Goal: Task Accomplishment & Management: Manage account settings

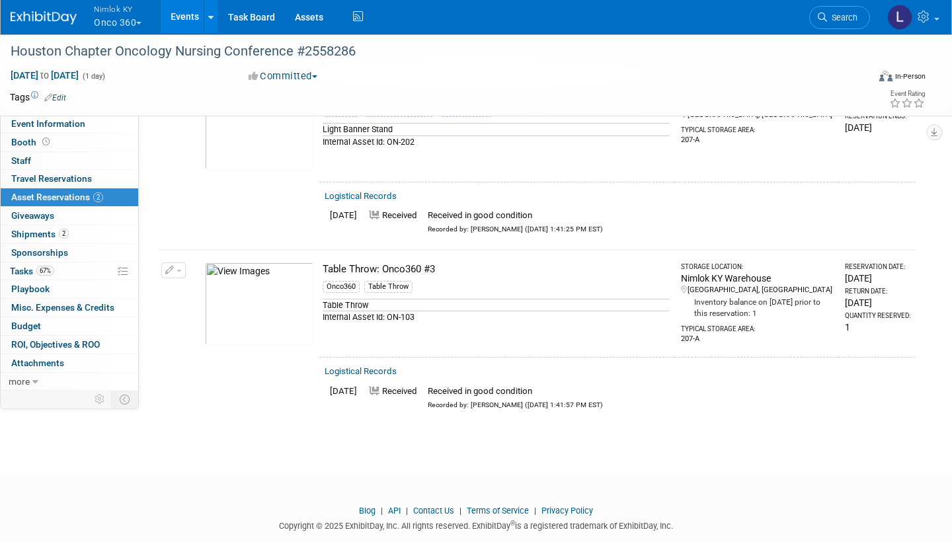
click at [122, 15] on button "Nimlok KY Onco 360" at bounding box center [125, 17] width 65 height 34
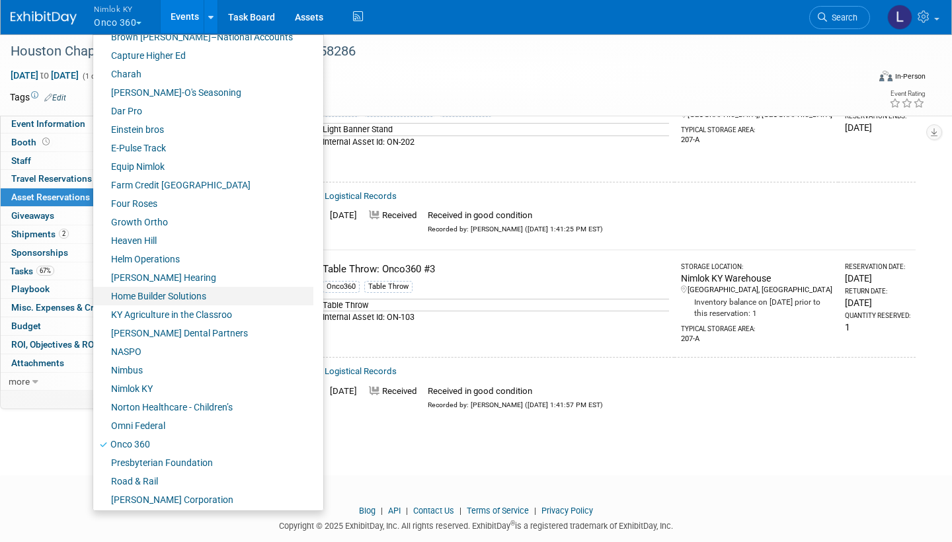
scroll to position [291, 0]
click at [180, 291] on link "Presbyterian Foundation" at bounding box center [203, 461] width 220 height 19
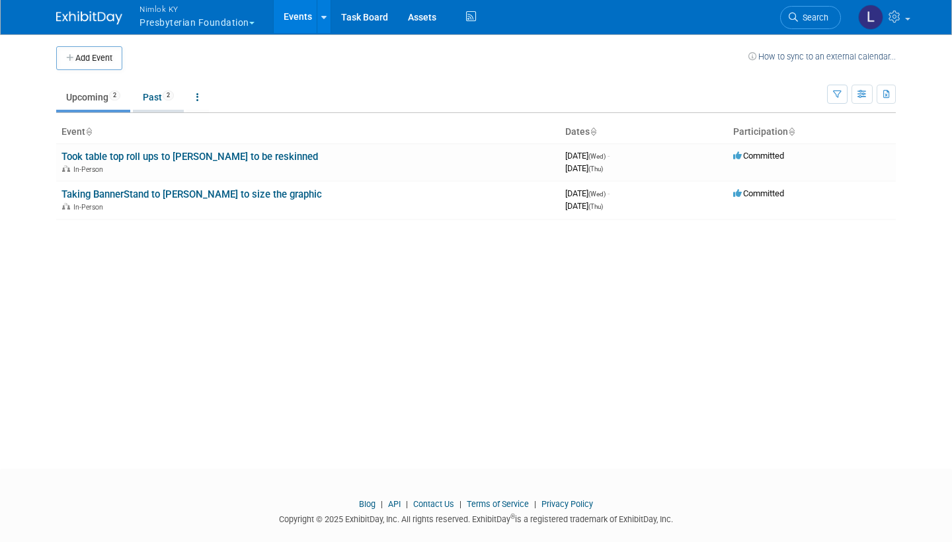
click at [161, 94] on link "Past 2" at bounding box center [158, 97] width 51 height 25
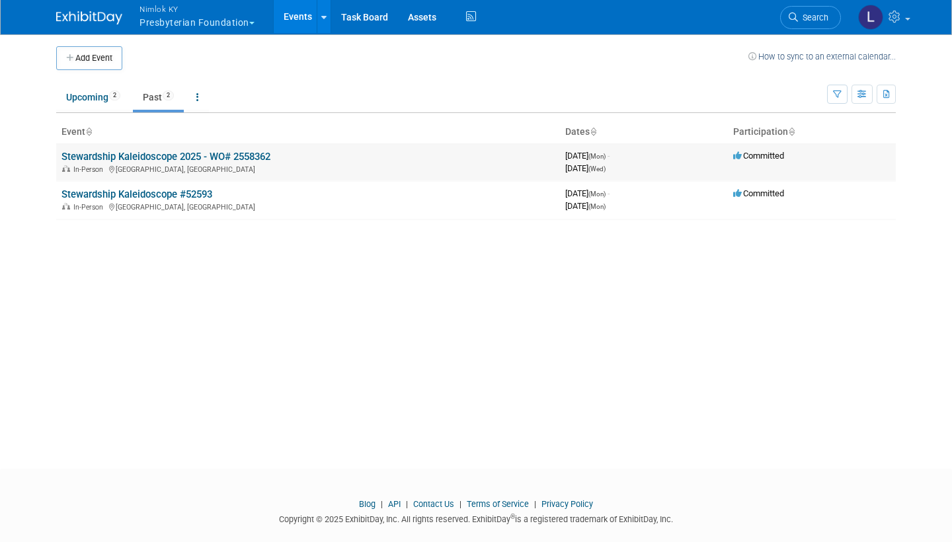
click at [176, 155] on link "Stewardship Kaleidoscope 2025 - WO# 2558362" at bounding box center [165, 157] width 209 height 12
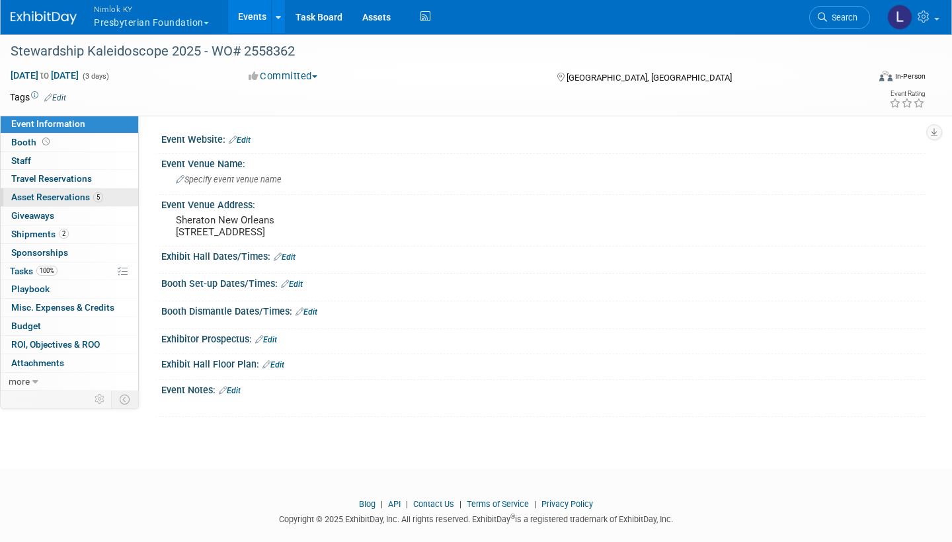
click at [72, 196] on span "Asset Reservations 5" at bounding box center [57, 197] width 92 height 11
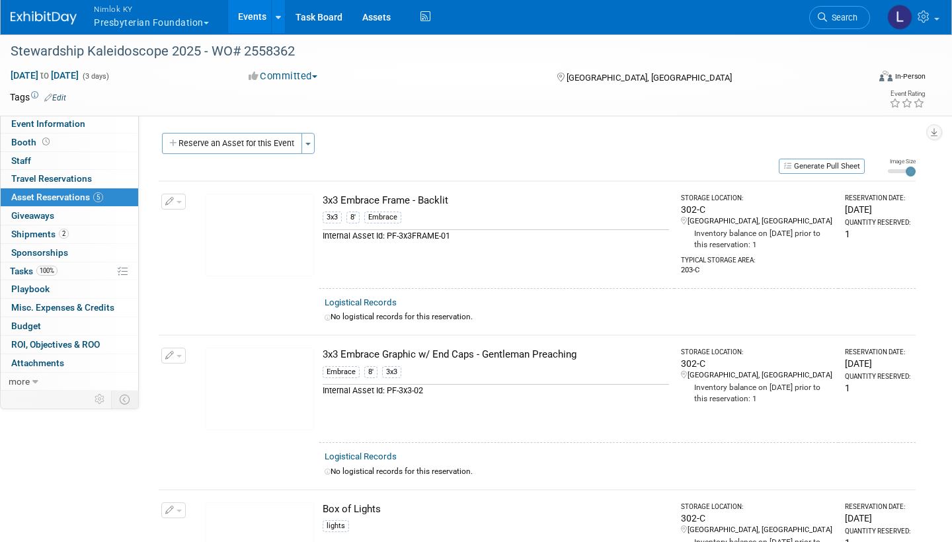
click at [373, 299] on link "Logistical Records" at bounding box center [361, 302] width 72 height 10
select select "8"
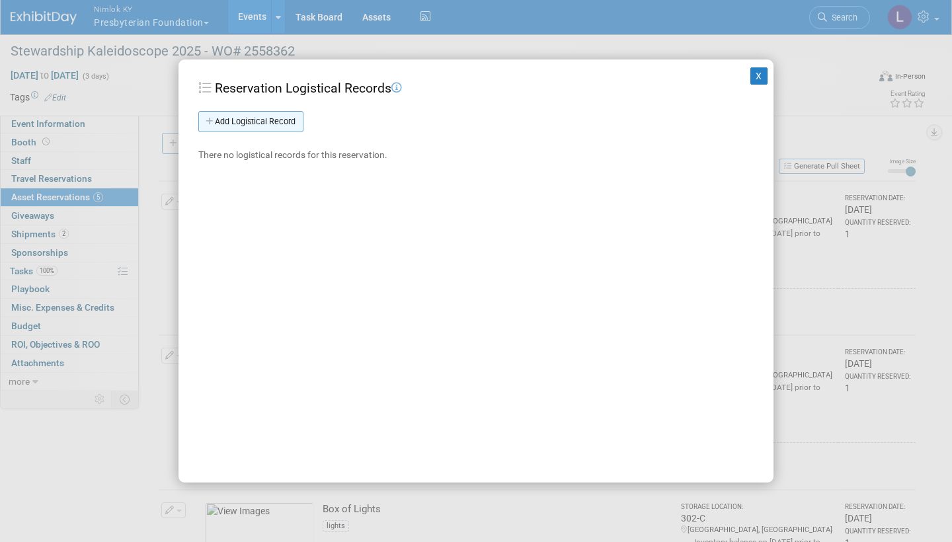
click at [279, 118] on link "Add Logistical Record" at bounding box center [250, 121] width 105 height 21
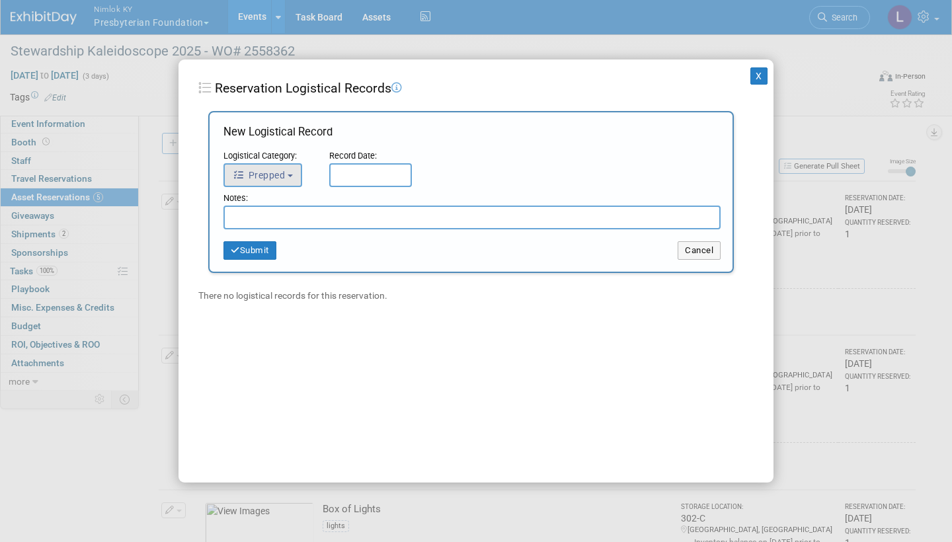
click at [289, 175] on b "button" at bounding box center [289, 175] width 5 height 3
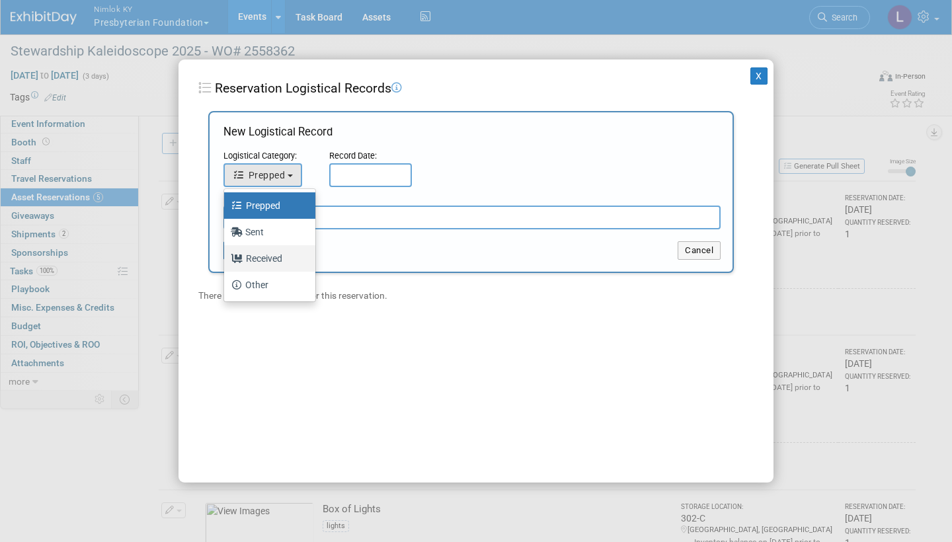
click at [264, 252] on label "Received" at bounding box center [266, 258] width 71 height 21
click at [226, 252] on input "Received" at bounding box center [221, 256] width 9 height 9
select select "3"
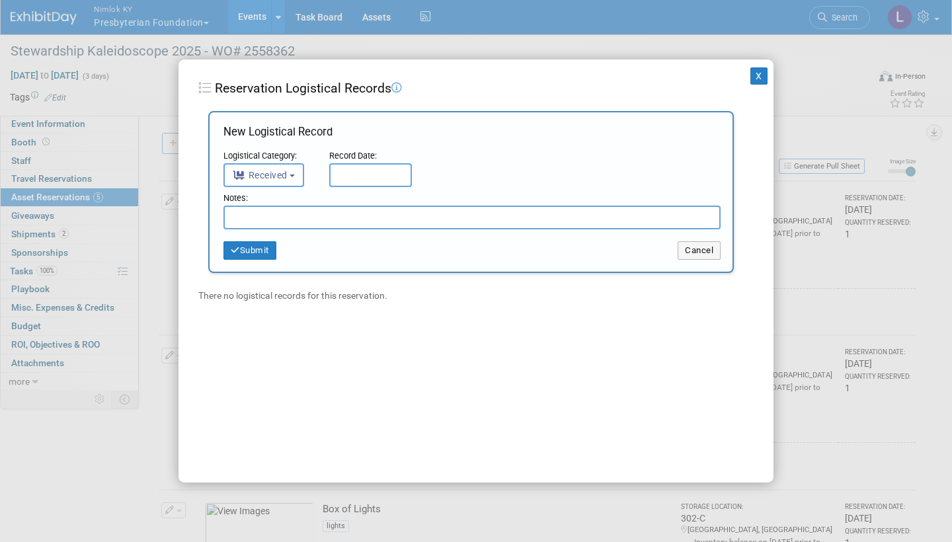
scroll to position [1, 0]
click at [351, 174] on input "text" at bounding box center [370, 175] width 83 height 24
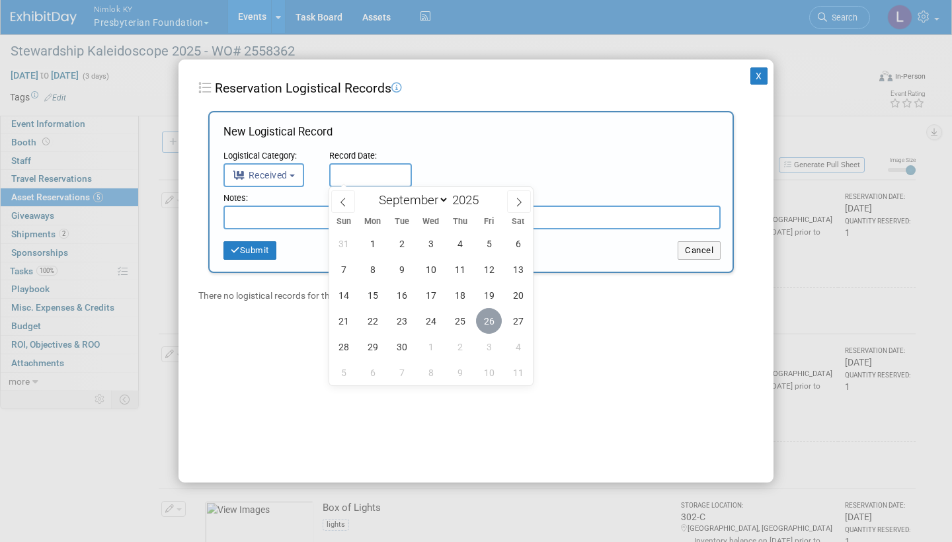
click at [488, 318] on span "26" at bounding box center [489, 321] width 26 height 26
type input "Sep 26, 2025"
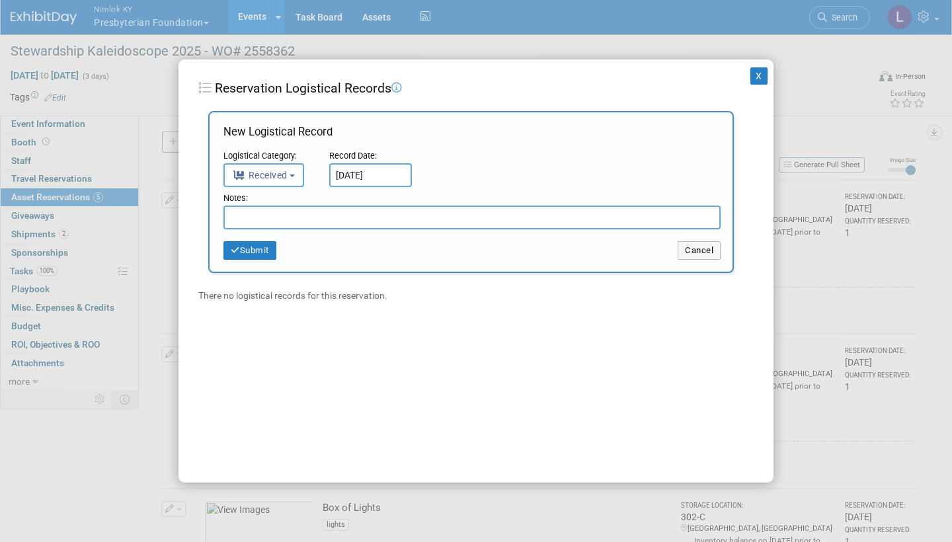
click at [310, 221] on input "text" at bounding box center [471, 218] width 497 height 24
type input "Received in good condition"
click at [263, 249] on button "Submit" at bounding box center [249, 250] width 53 height 19
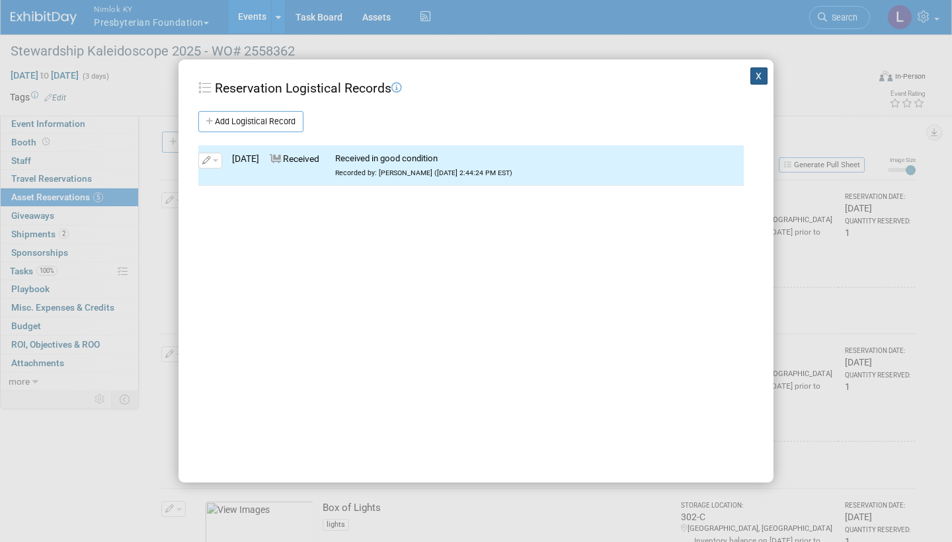
click at [757, 75] on button "X" at bounding box center [758, 75] width 17 height 17
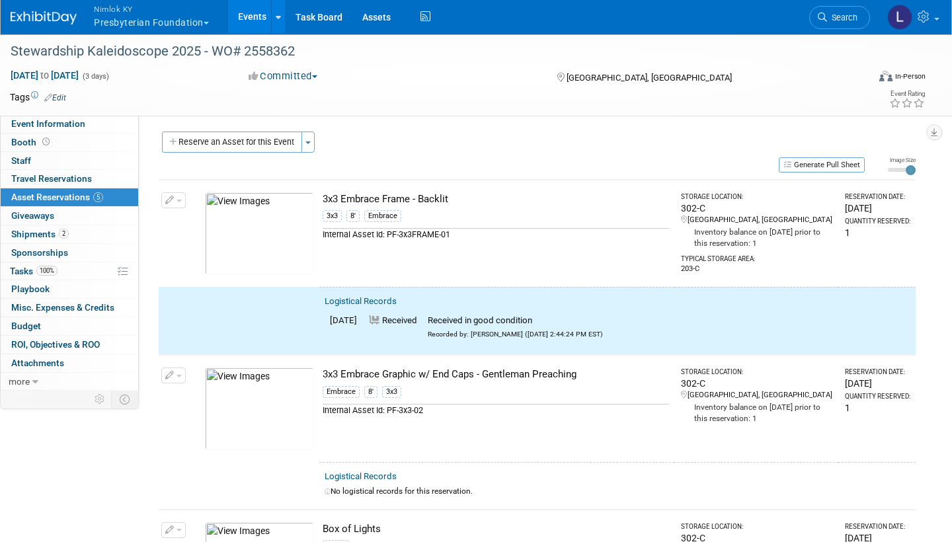
click at [179, 195] on button "button" at bounding box center [173, 200] width 24 height 16
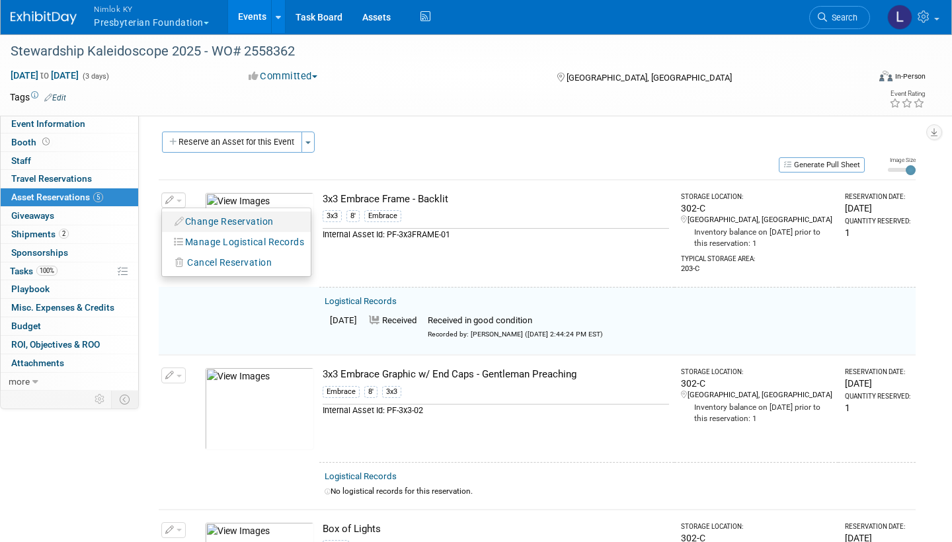
click at [231, 219] on button "Change Reservation" at bounding box center [225, 222] width 112 height 18
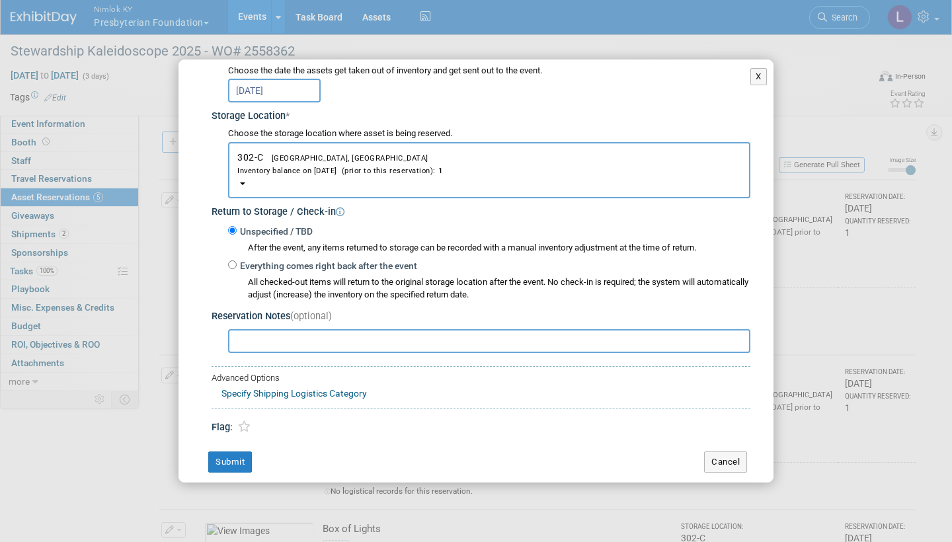
scroll to position [180, 0]
click at [233, 261] on input "Everything comes right back after the event" at bounding box center [232, 265] width 9 height 9
radio input "true"
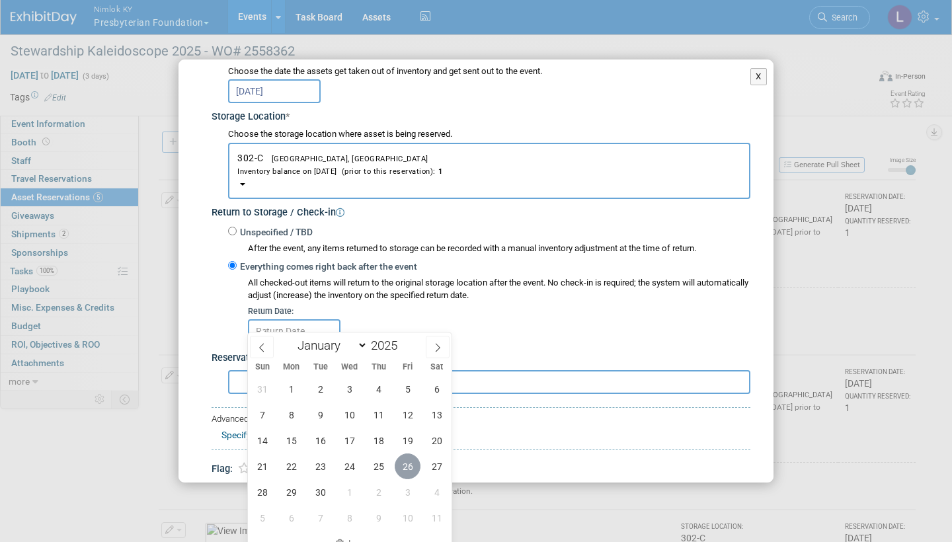
click at [410, 463] on span "26" at bounding box center [408, 466] width 26 height 26
type input "Sep 26, 2025"
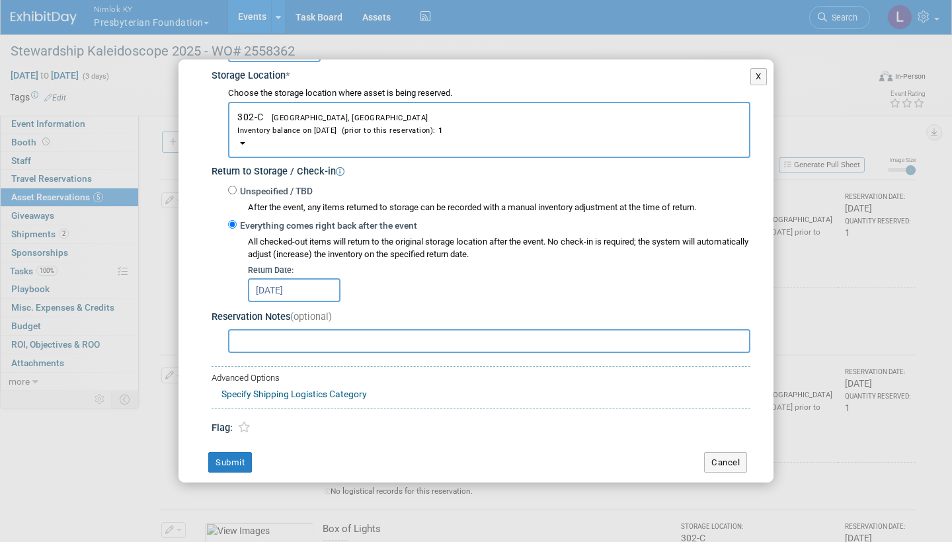
scroll to position [220, 0]
click at [243, 453] on button "Submit" at bounding box center [230, 463] width 44 height 21
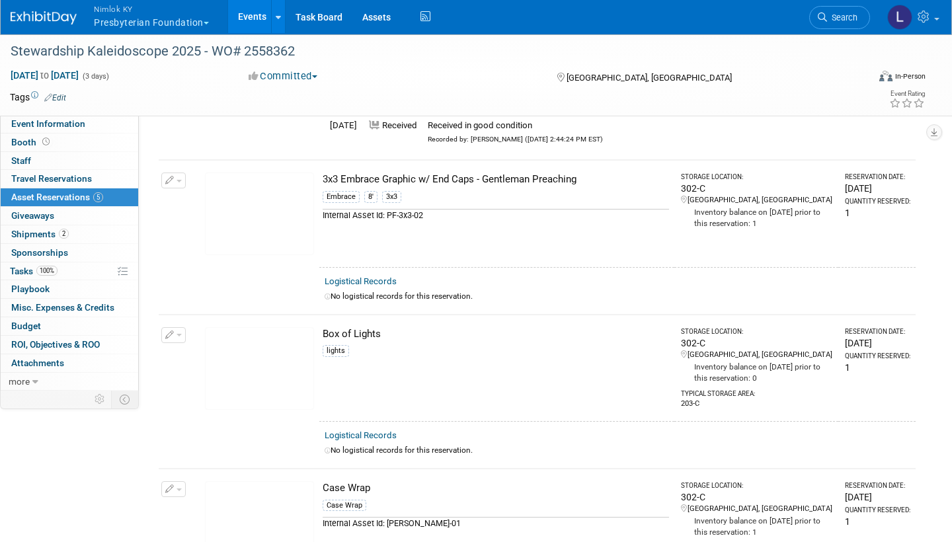
scroll to position [203, 0]
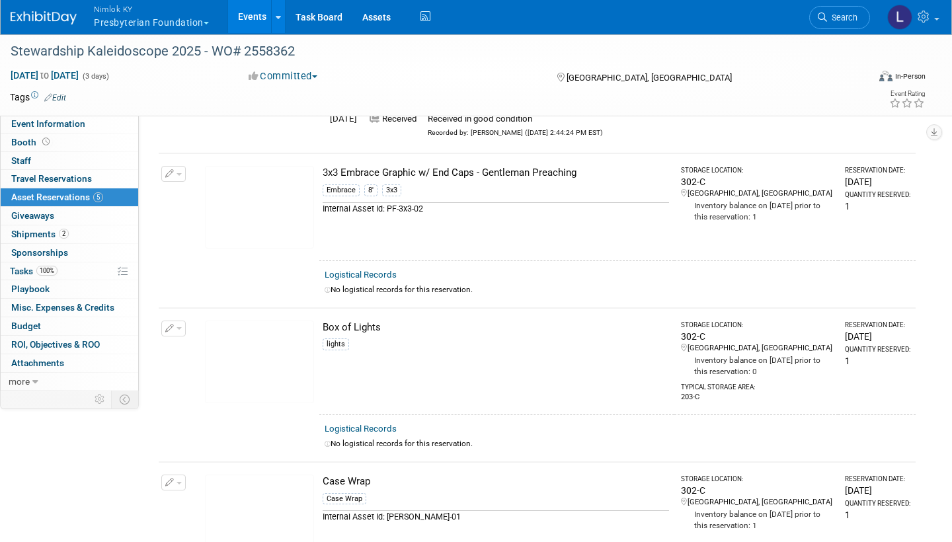
click at [381, 270] on link "Logistical Records" at bounding box center [361, 275] width 72 height 10
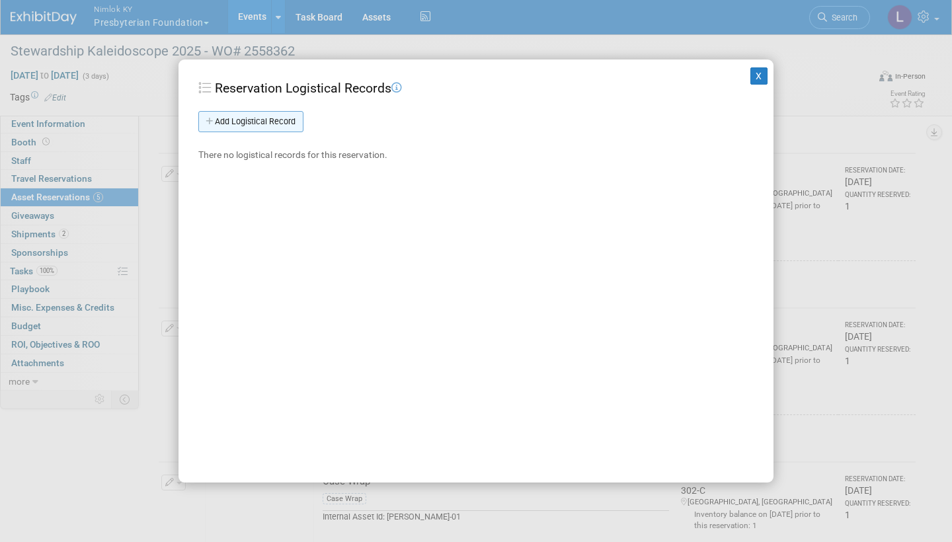
click at [282, 124] on link "Add Logistical Record" at bounding box center [250, 121] width 105 height 21
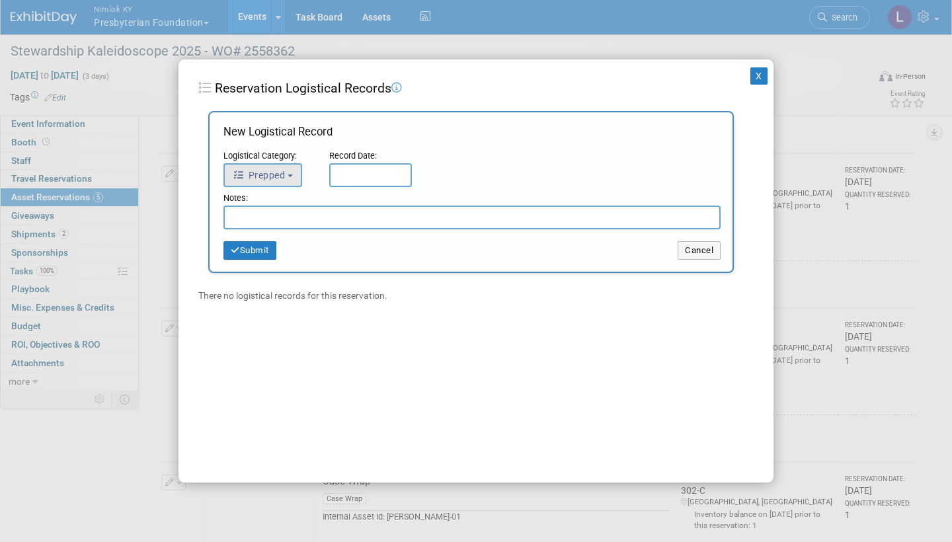
click at [291, 177] on button "Prepped" at bounding box center [262, 175] width 79 height 24
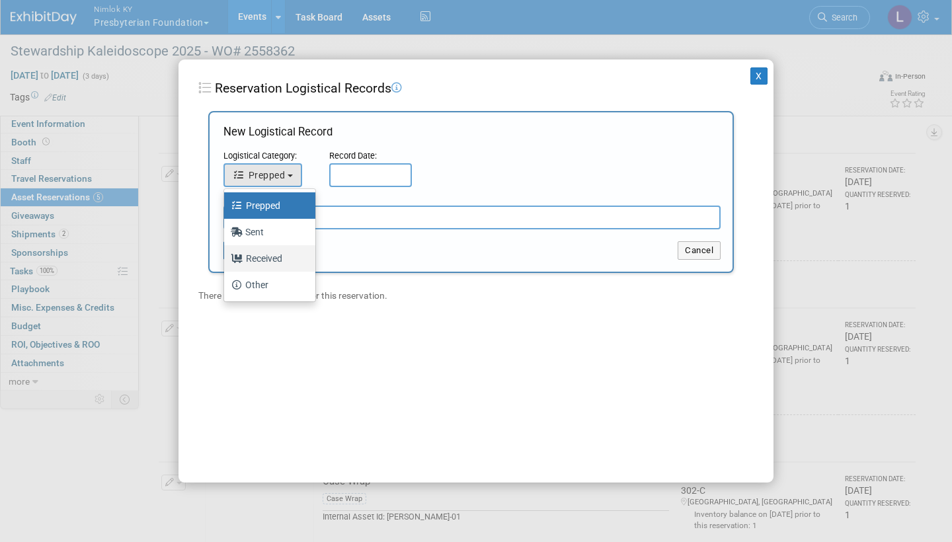
click at [277, 256] on label "Received" at bounding box center [266, 258] width 71 height 21
click at [226, 256] on input "Received" at bounding box center [221, 256] width 9 height 9
select select "3"
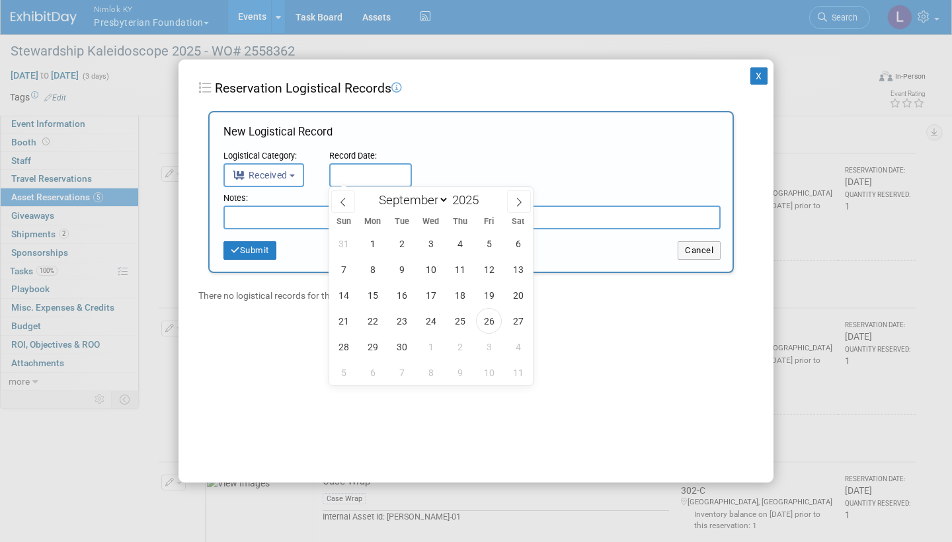
click at [352, 169] on input "text" at bounding box center [370, 175] width 83 height 24
click at [487, 316] on span "26" at bounding box center [489, 321] width 26 height 26
type input "Sep 26, 2025"
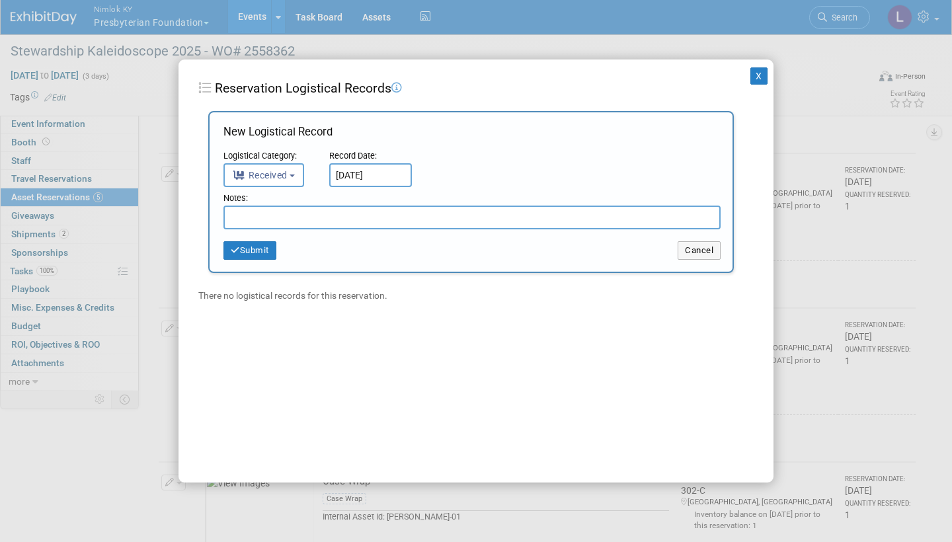
click at [274, 218] on input "text" at bounding box center [471, 218] width 497 height 24
type input "(3) Dirt spots - Front facing, right, bottom corner"
click at [259, 241] on button "Submit" at bounding box center [249, 250] width 53 height 19
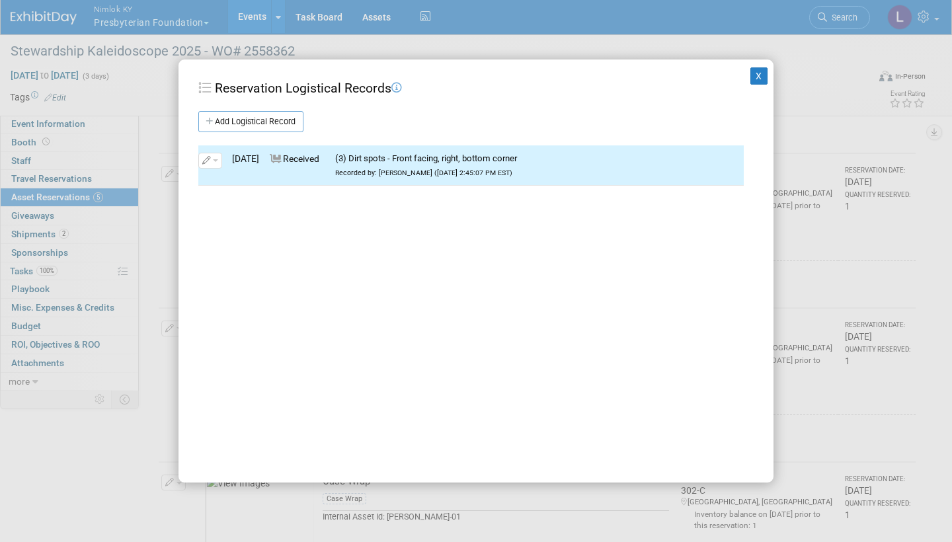
scroll to position [211, 0]
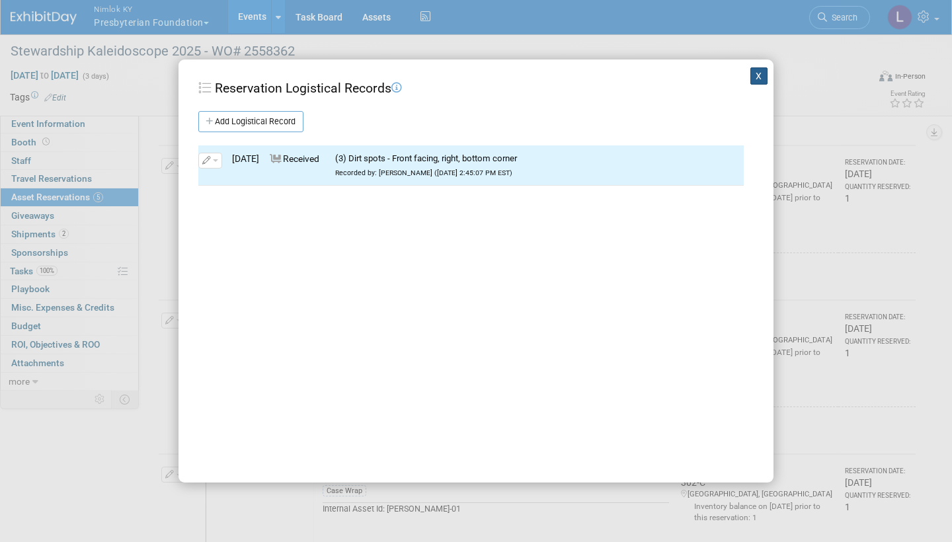
click at [759, 74] on button "X" at bounding box center [758, 75] width 17 height 17
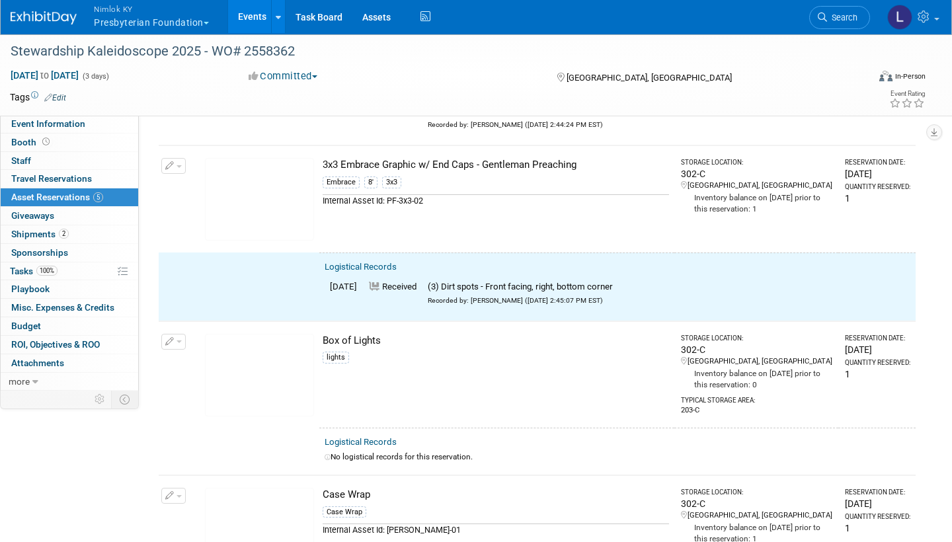
click at [176, 165] on span "button" at bounding box center [178, 166] width 5 height 3
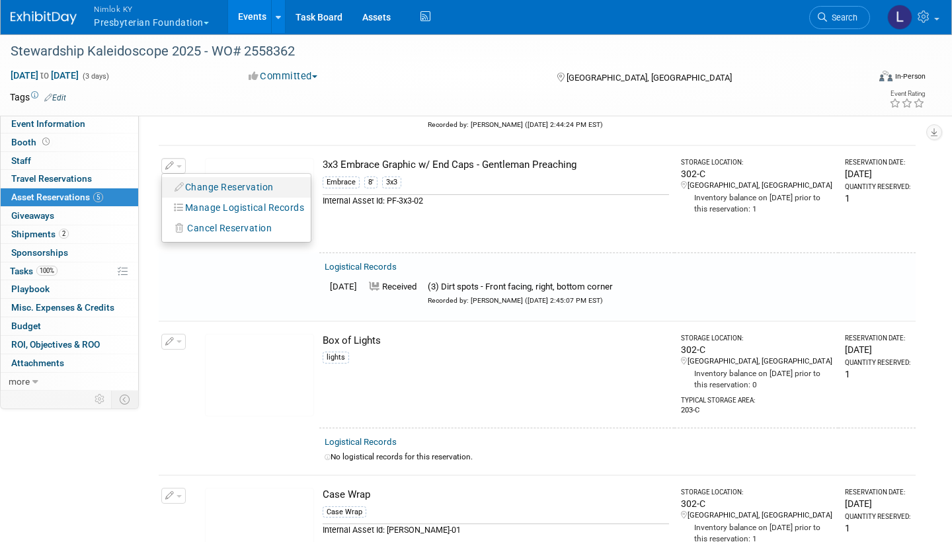
click at [213, 181] on button "Change Reservation" at bounding box center [225, 187] width 112 height 18
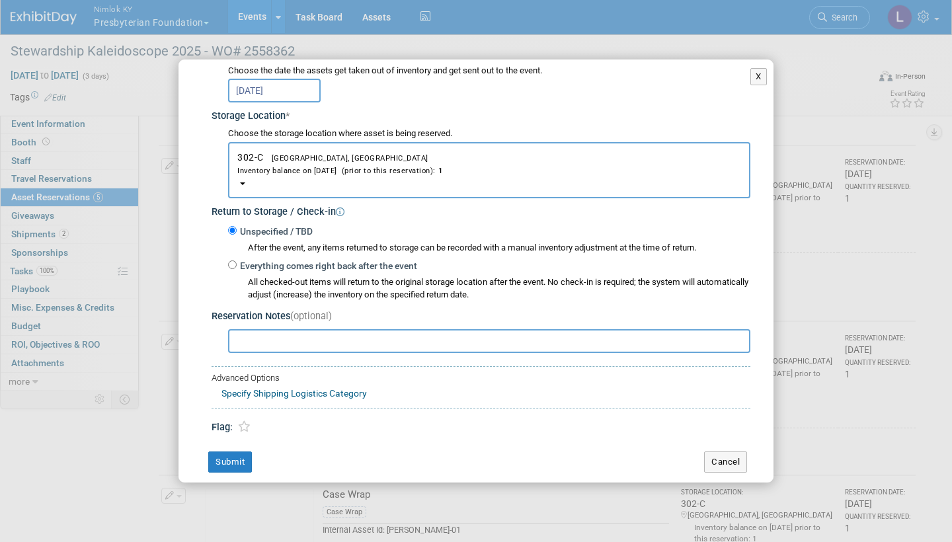
scroll to position [180, 0]
click at [232, 261] on input "Everything comes right back after the event" at bounding box center [232, 265] width 9 height 9
radio input "true"
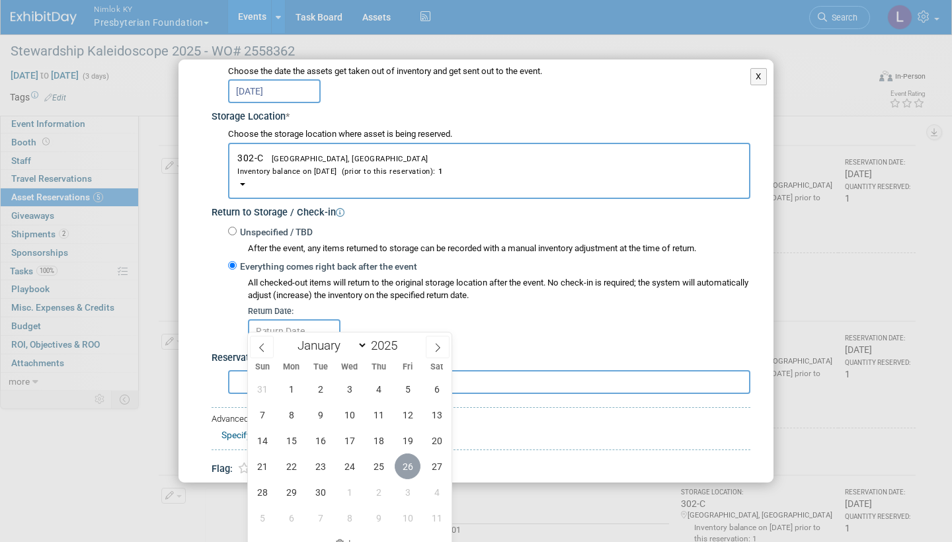
click at [409, 464] on span "26" at bounding box center [408, 466] width 26 height 26
type input "Sep 26, 2025"
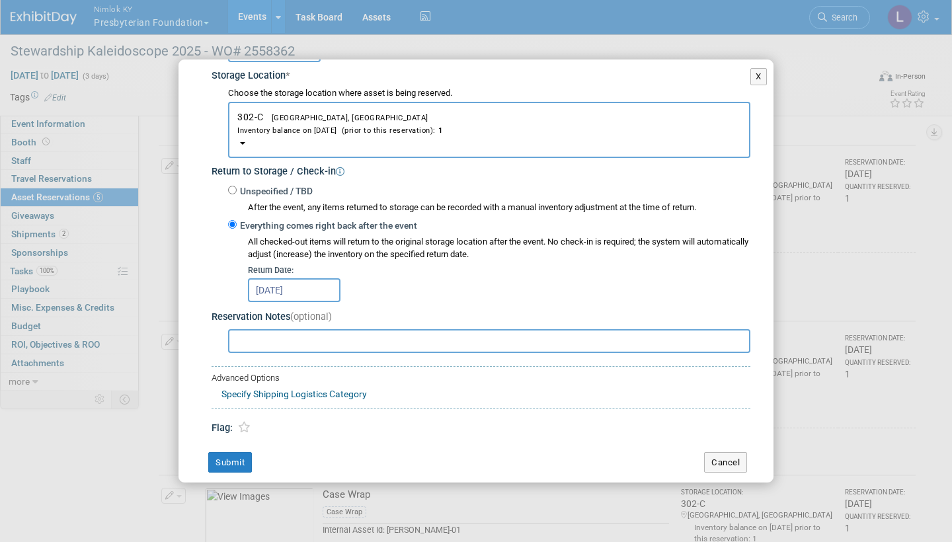
scroll to position [220, 0]
click at [247, 453] on button "Submit" at bounding box center [230, 463] width 44 height 21
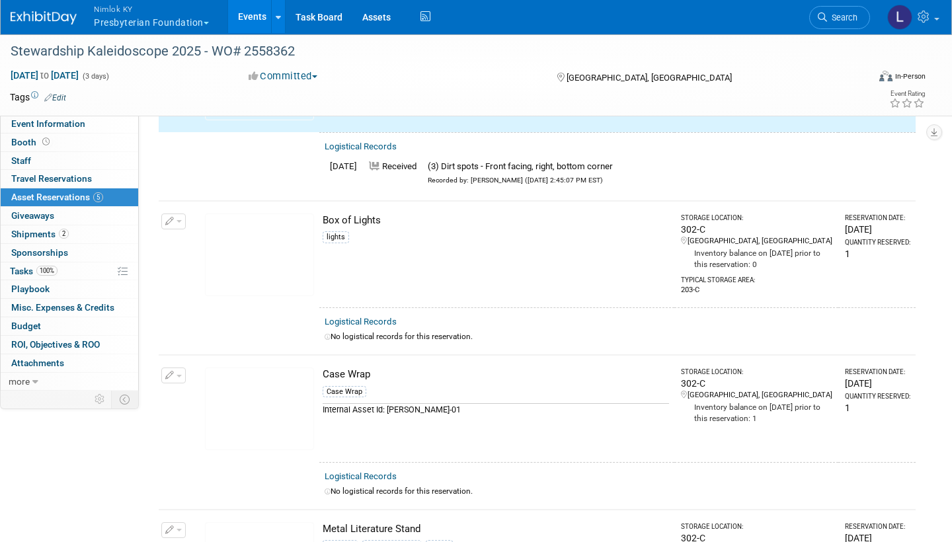
scroll to position [340, 0]
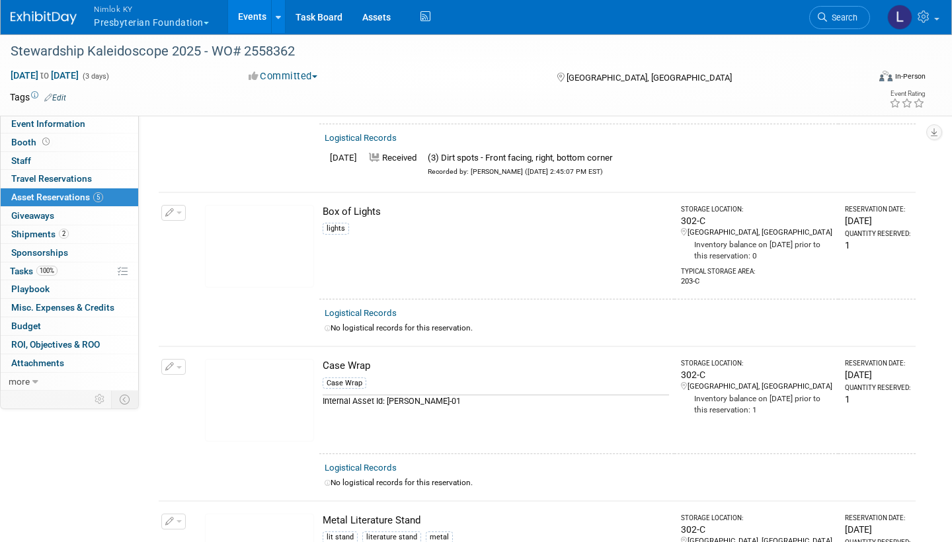
click at [379, 309] on link "Logistical Records" at bounding box center [361, 313] width 72 height 10
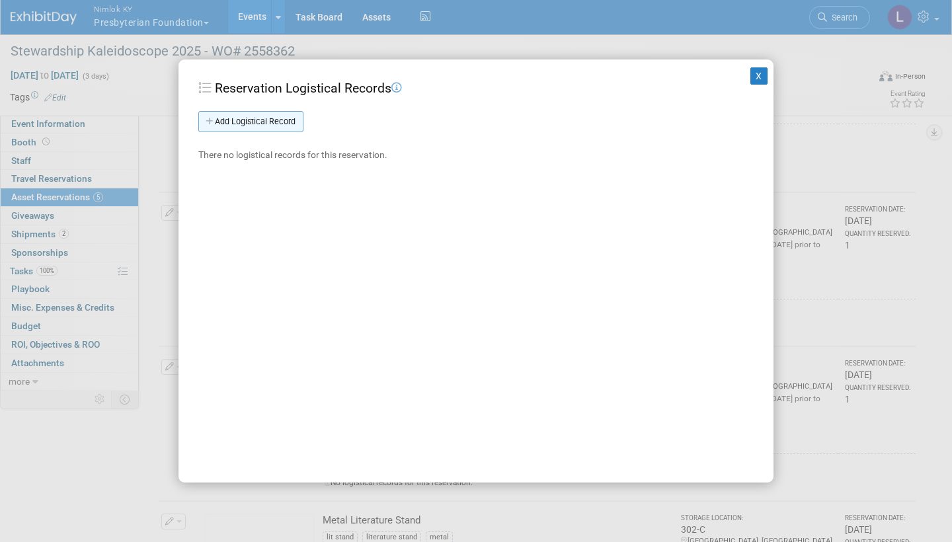
click at [270, 121] on link "Add Logistical Record" at bounding box center [250, 121] width 105 height 21
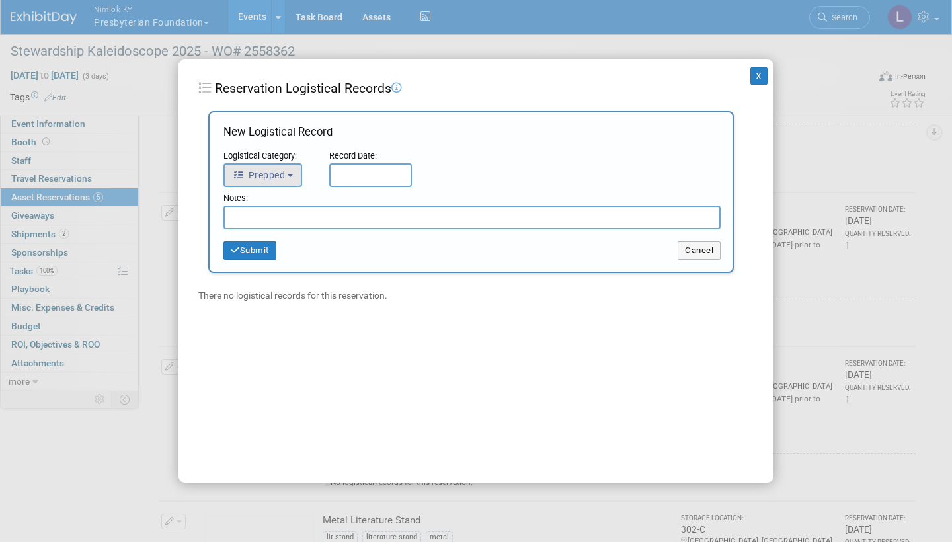
click at [295, 172] on button "Prepped" at bounding box center [262, 175] width 79 height 24
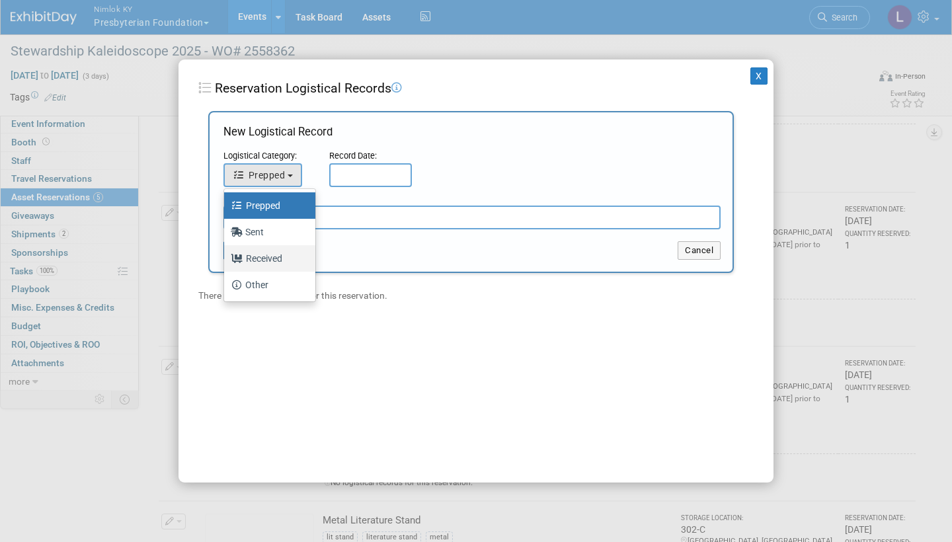
click at [274, 259] on label "Received" at bounding box center [266, 258] width 71 height 21
click at [226, 259] on input "Received" at bounding box center [221, 256] width 9 height 9
select select "3"
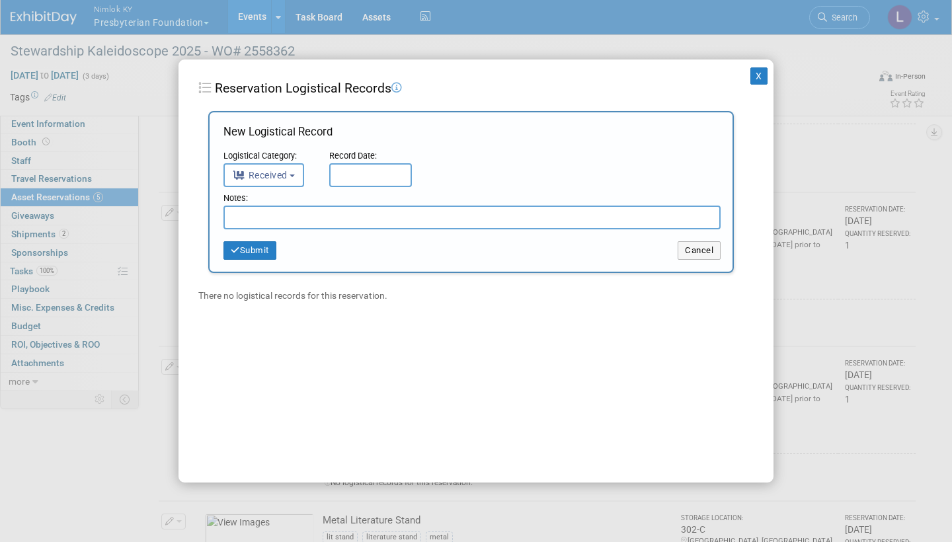
click at [355, 173] on input "text" at bounding box center [370, 175] width 83 height 24
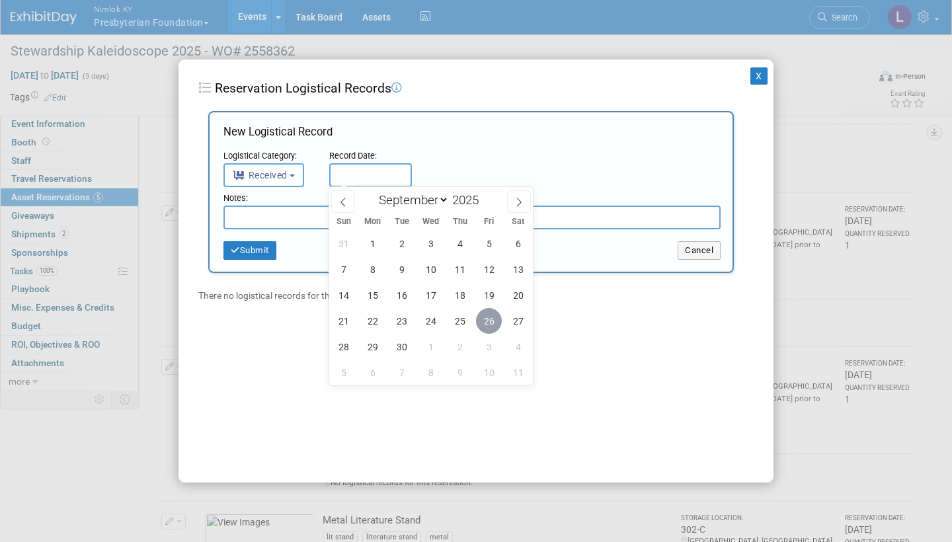
click at [492, 318] on span "26" at bounding box center [489, 321] width 26 height 26
type input "Sep 26, 2025"
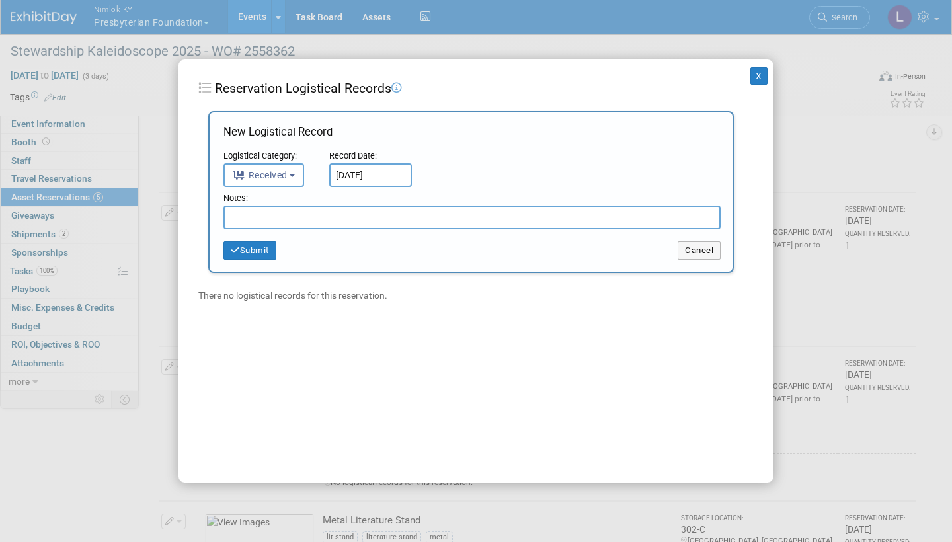
click at [264, 210] on input "text" at bounding box center [471, 218] width 497 height 24
click at [410, 218] on input "(1) Shade bent, (1) Shade detached from it's base" at bounding box center [471, 218] width 497 height 24
click at [443, 216] on input "(1) Shade bent, (1) Shade detached from its base" at bounding box center [471, 218] width 497 height 24
click at [404, 215] on input "(1) Shade bent, (1) Shade detached from its base" at bounding box center [471, 218] width 497 height 24
click at [447, 218] on input "(1) Shade bent, (1) Shade detached from it's base" at bounding box center [471, 218] width 497 height 24
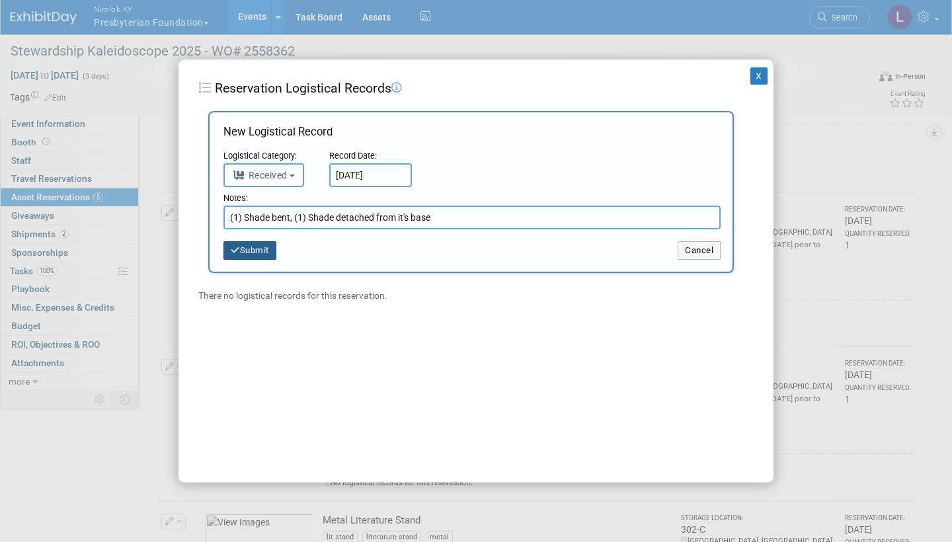
type input "(1) Shade bent, (1) Shade detached from it's base"
click at [255, 243] on button "Submit" at bounding box center [249, 250] width 53 height 19
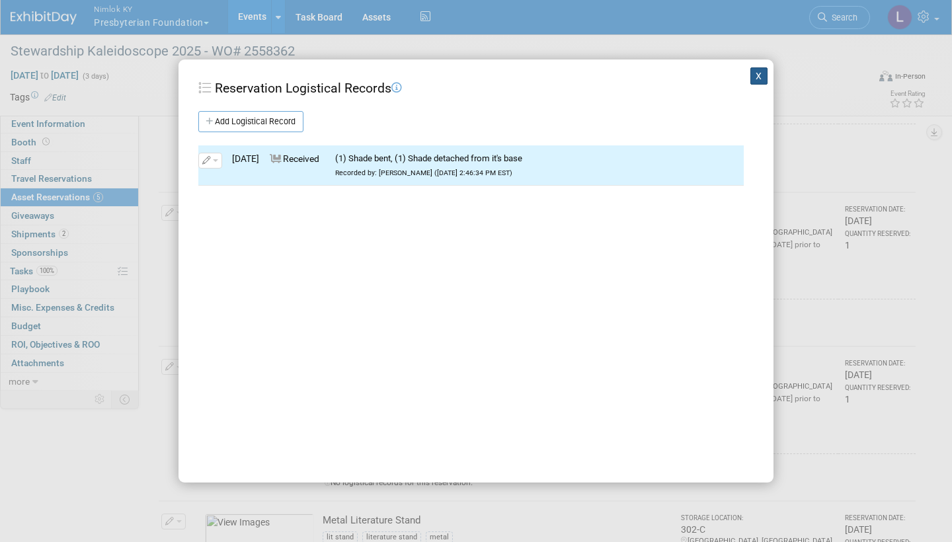
click at [759, 77] on button "X" at bounding box center [758, 75] width 17 height 17
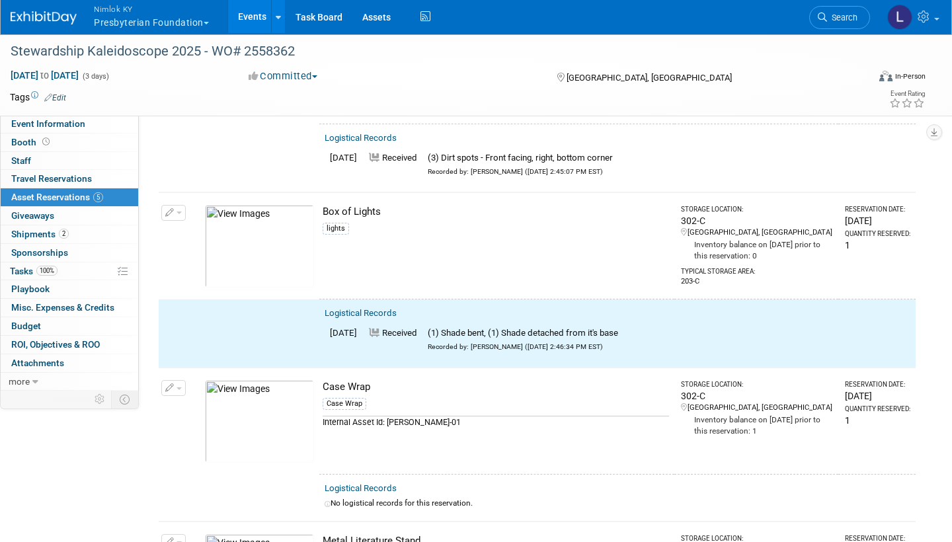
click at [177, 211] on span "button" at bounding box center [178, 212] width 5 height 3
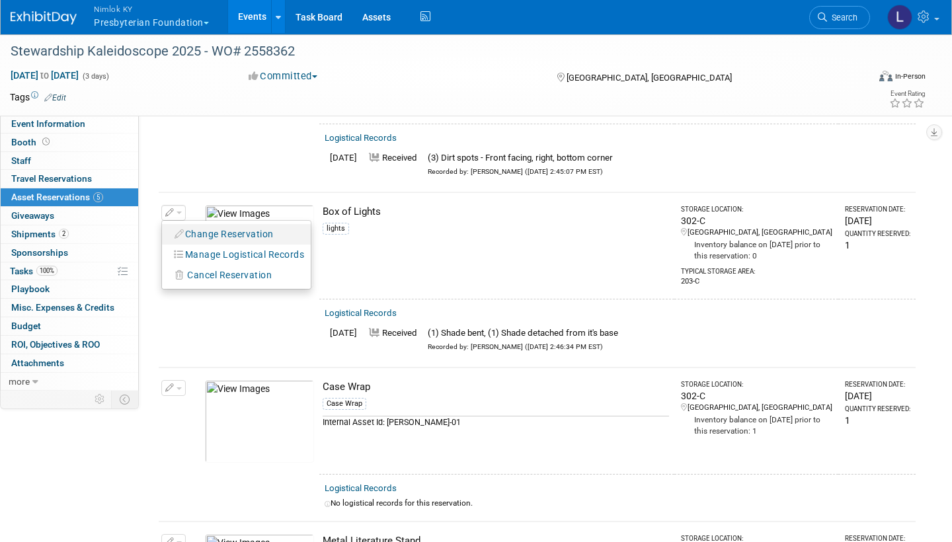
click at [256, 229] on button "Change Reservation" at bounding box center [225, 234] width 112 height 18
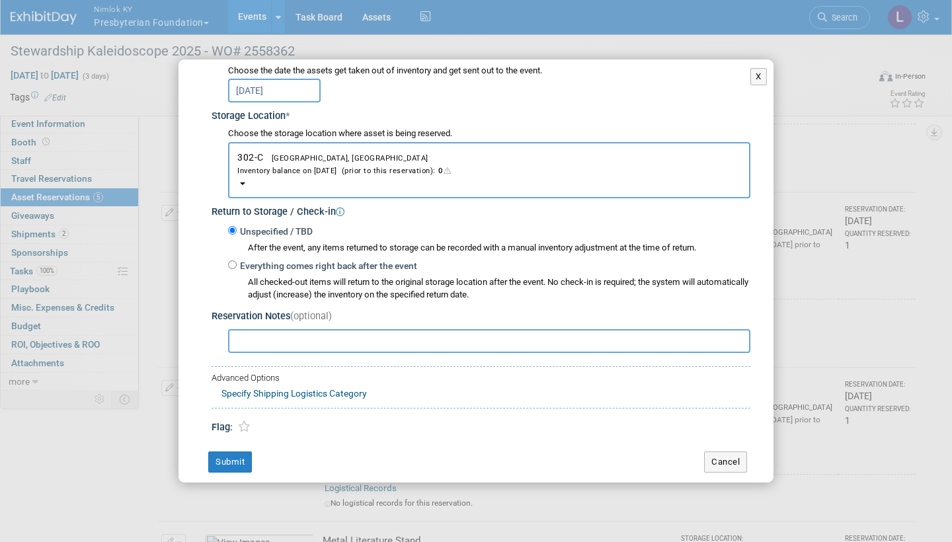
scroll to position [180, 0]
click at [232, 261] on input "Everything comes right back after the event" at bounding box center [232, 265] width 9 height 9
radio input "true"
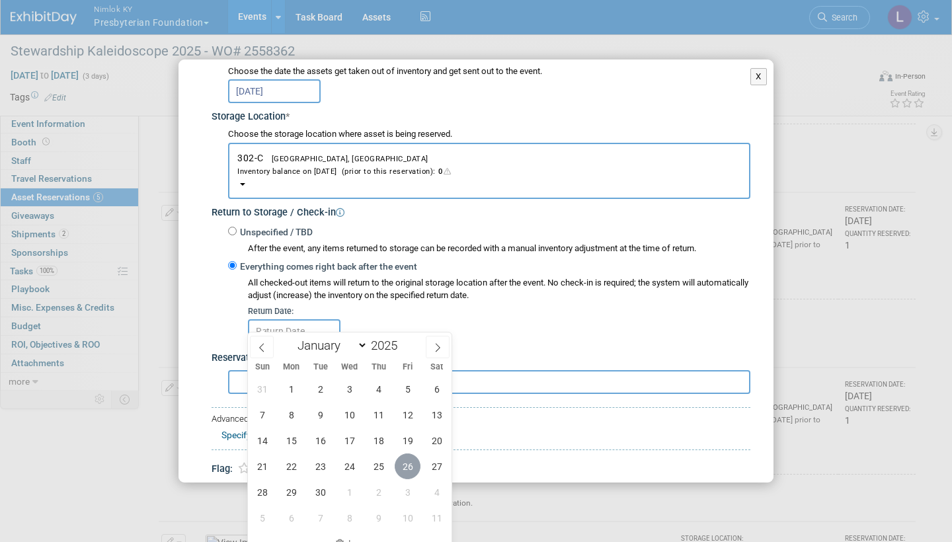
click at [402, 465] on span "26" at bounding box center [408, 466] width 26 height 26
type input "Sep 26, 2025"
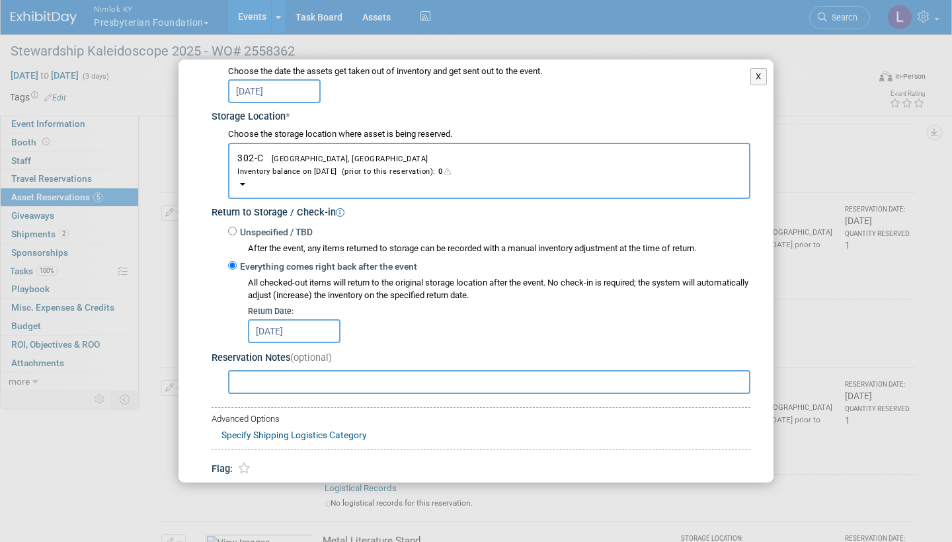
click at [402, 465] on div "Change Reservation Box of Lights lights * * 1 * *" at bounding box center [475, 208] width 595 height 657
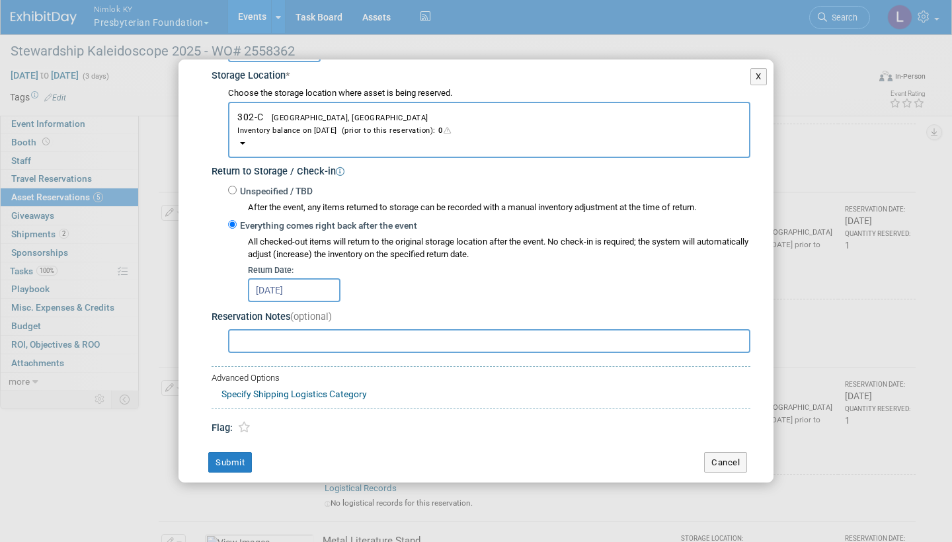
scroll to position [220, 0]
click at [237, 453] on button "Submit" at bounding box center [230, 463] width 44 height 21
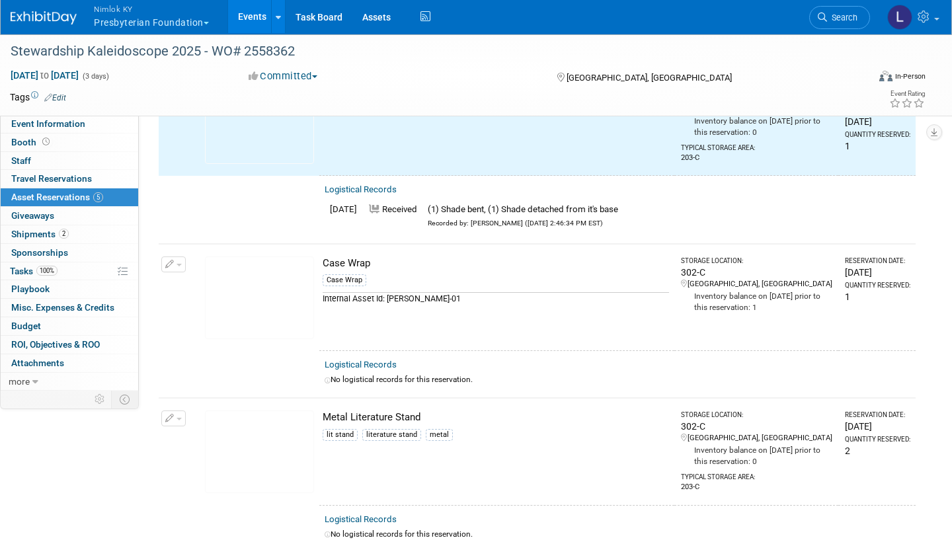
scroll to position [467, 0]
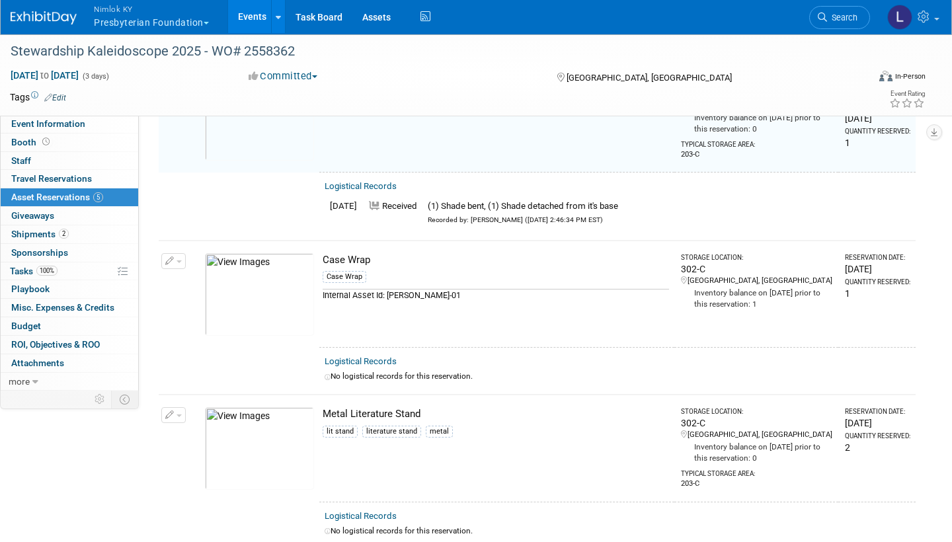
click at [382, 356] on link "Logistical Records" at bounding box center [361, 361] width 72 height 10
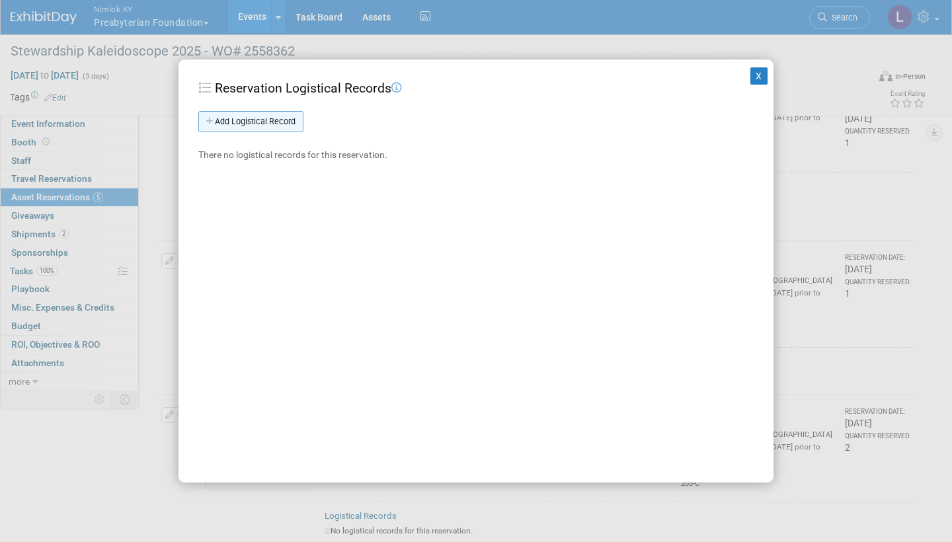
click at [291, 122] on link "Add Logistical Record" at bounding box center [250, 121] width 105 height 21
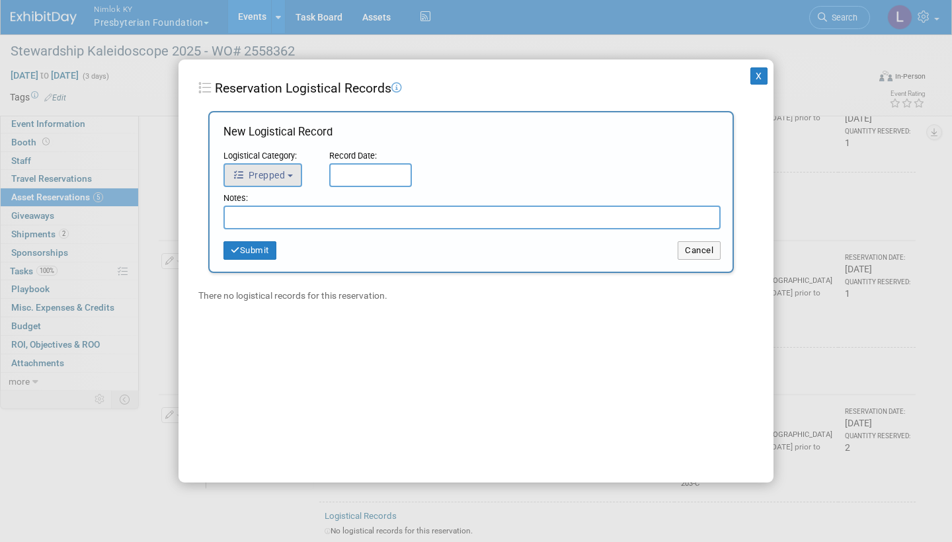
click at [291, 177] on button "Prepped" at bounding box center [262, 175] width 79 height 24
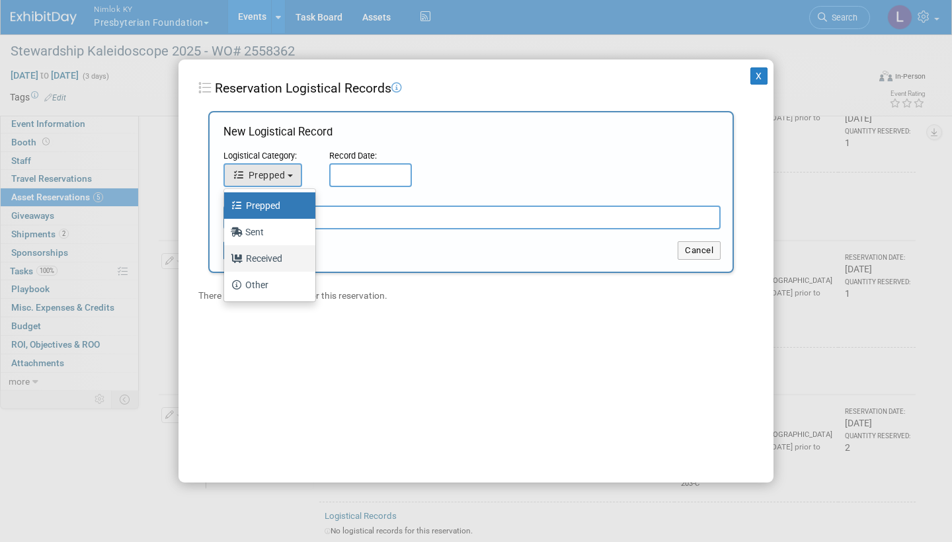
click at [275, 260] on label "Received" at bounding box center [266, 258] width 71 height 21
click at [226, 260] on input "Received" at bounding box center [221, 256] width 9 height 9
select select "3"
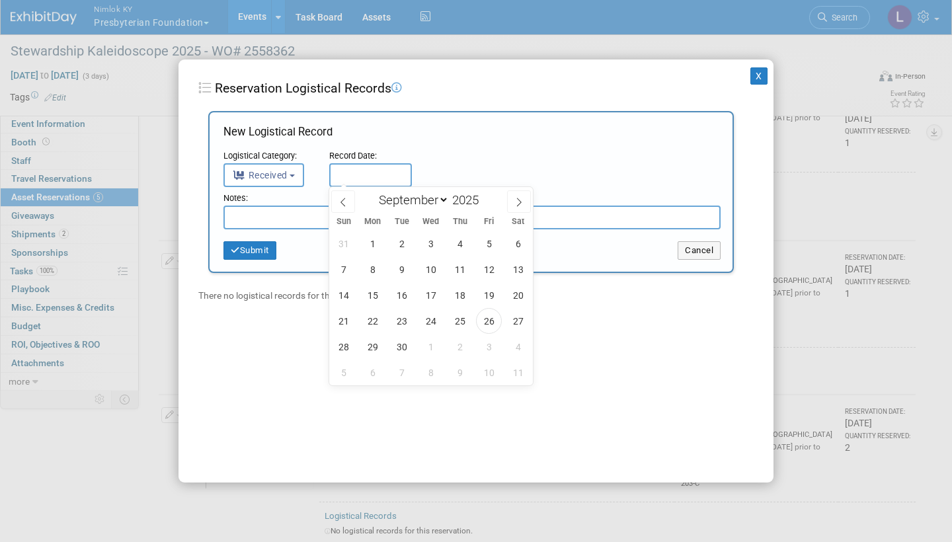
click at [369, 166] on input "text" at bounding box center [370, 175] width 83 height 24
click at [490, 323] on span "26" at bounding box center [489, 321] width 26 height 26
type input "Sep 26, 2025"
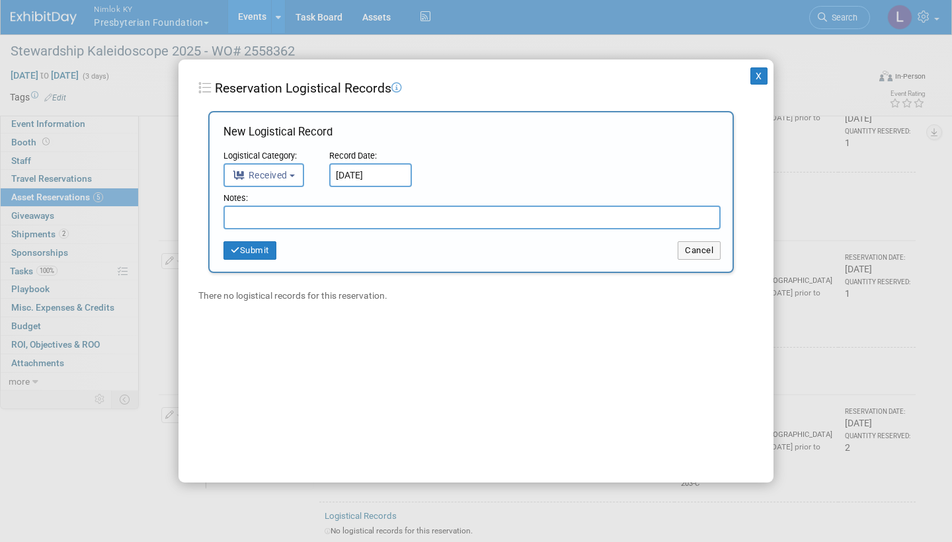
click at [338, 214] on input "text" at bounding box center [471, 218] width 497 height 24
type input "Received in good condition"
click at [267, 253] on button "Submit" at bounding box center [249, 250] width 53 height 19
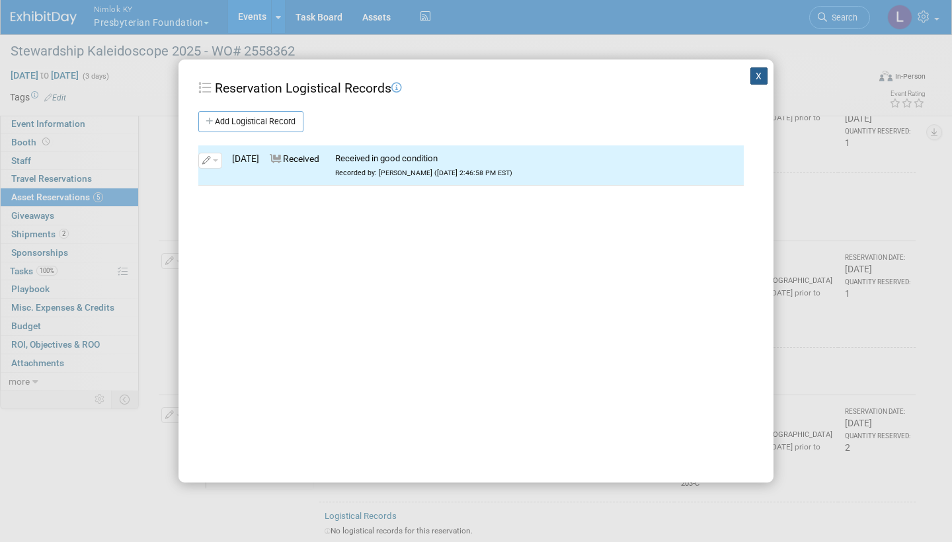
click at [758, 75] on button "X" at bounding box center [758, 75] width 17 height 17
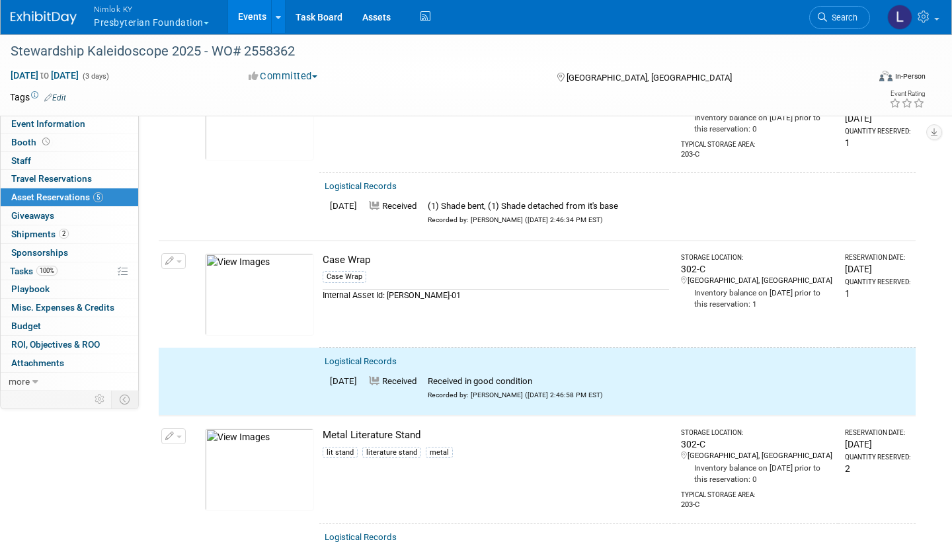
click at [181, 253] on button "button" at bounding box center [173, 261] width 24 height 16
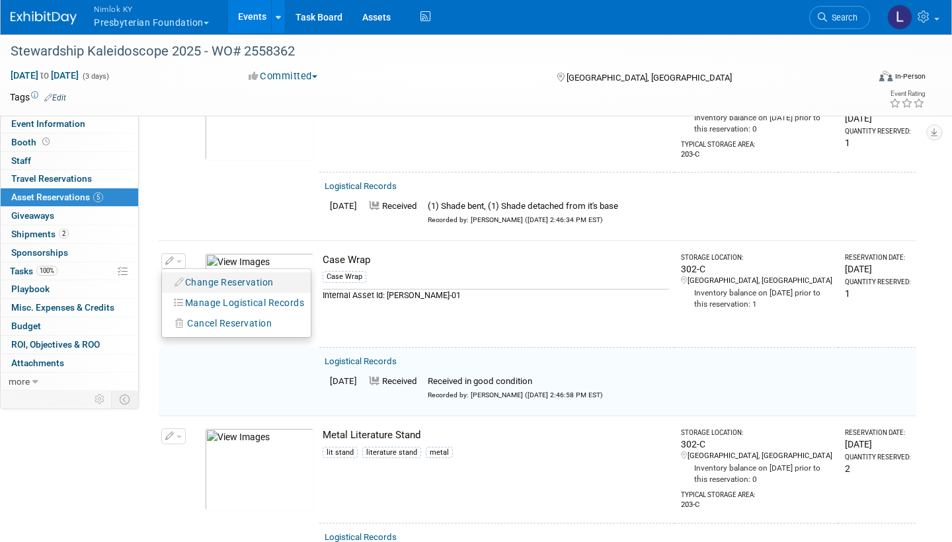
click at [227, 277] on button "Change Reservation" at bounding box center [225, 283] width 112 height 18
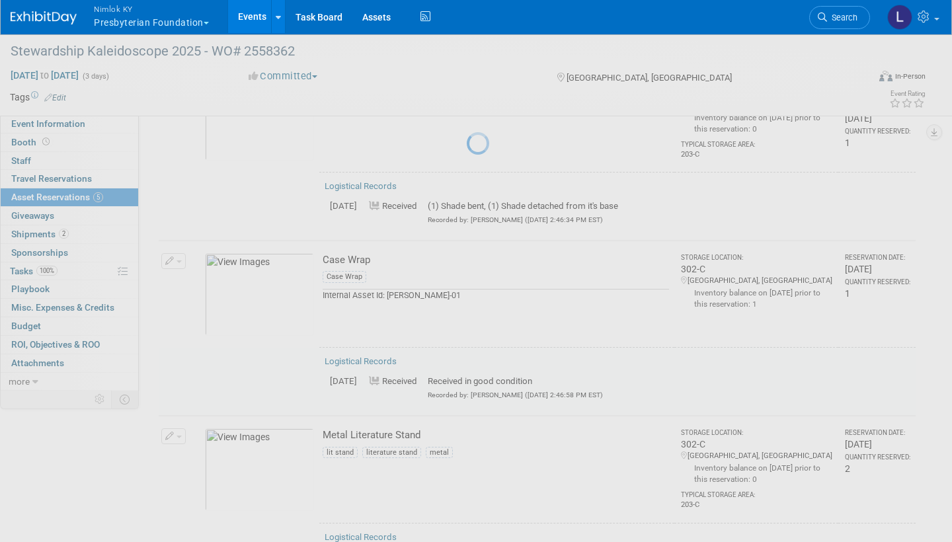
select select "8"
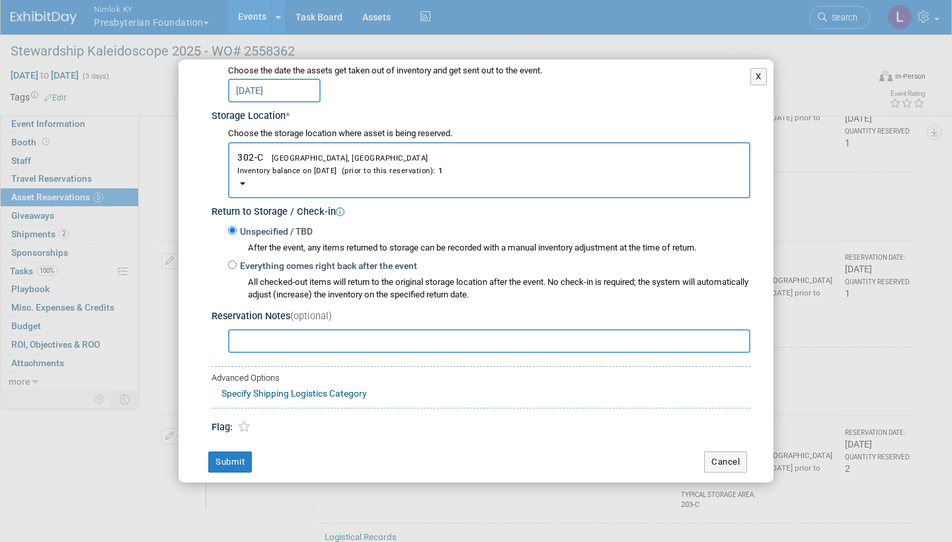
scroll to position [180, 0]
click at [233, 261] on input "Everything comes right back after the event" at bounding box center [232, 265] width 9 height 9
radio input "true"
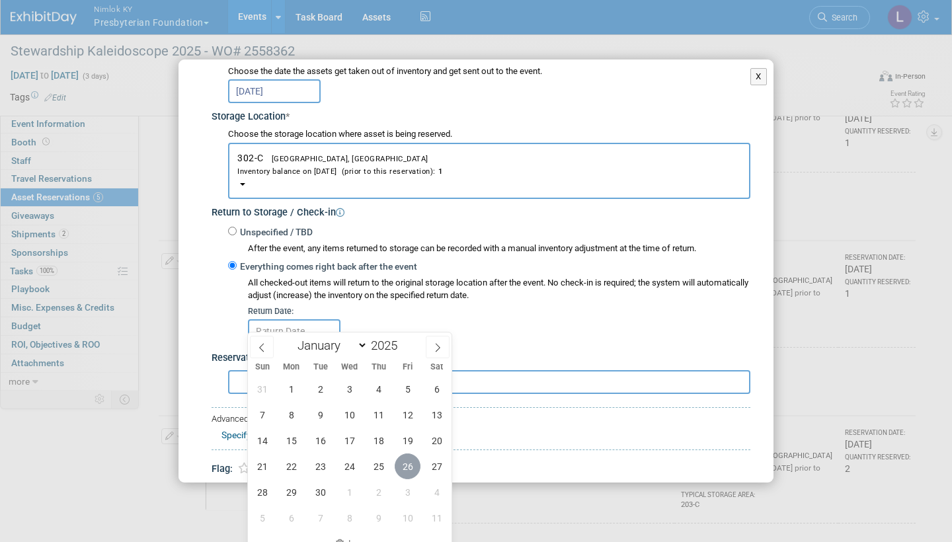
click at [412, 457] on span "26" at bounding box center [408, 466] width 26 height 26
type input "Sep 26, 2025"
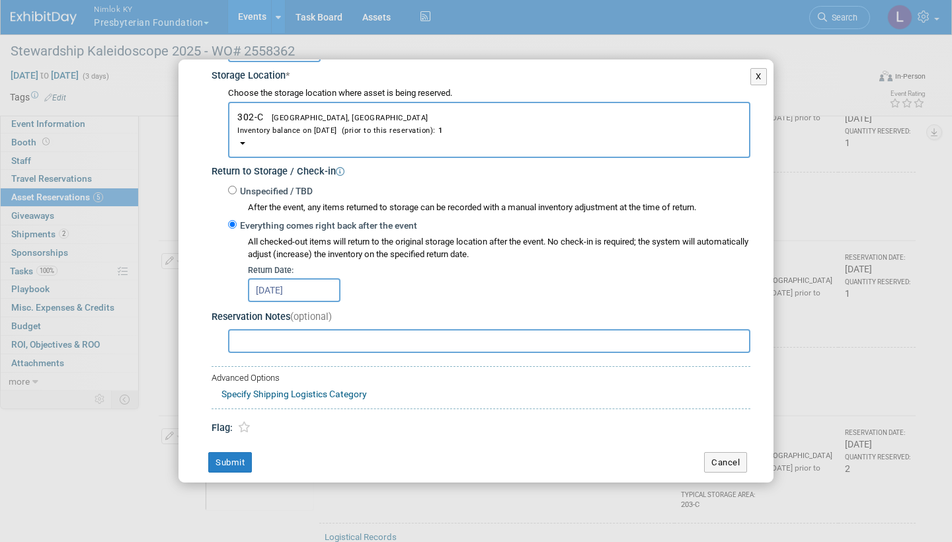
scroll to position [220, 0]
click at [232, 453] on button "Submit" at bounding box center [230, 463] width 44 height 21
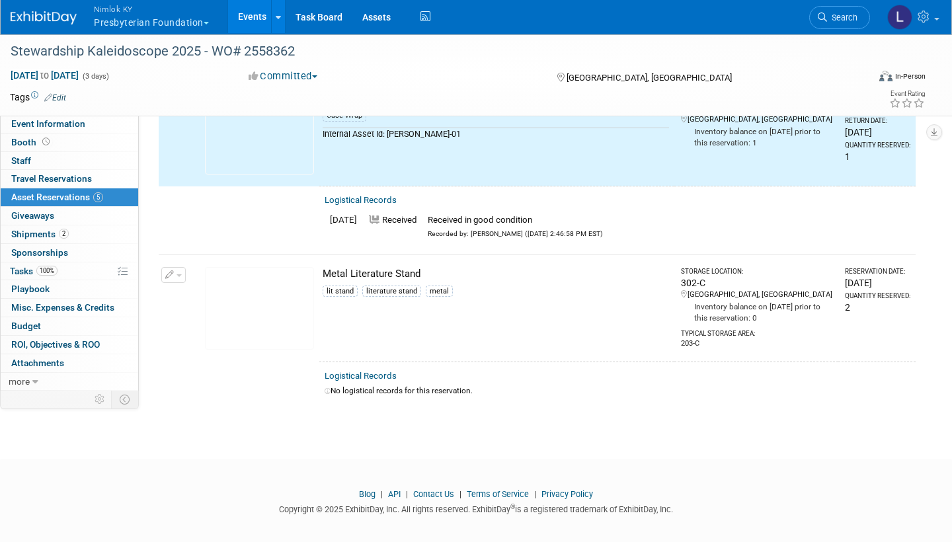
scroll to position [627, 0]
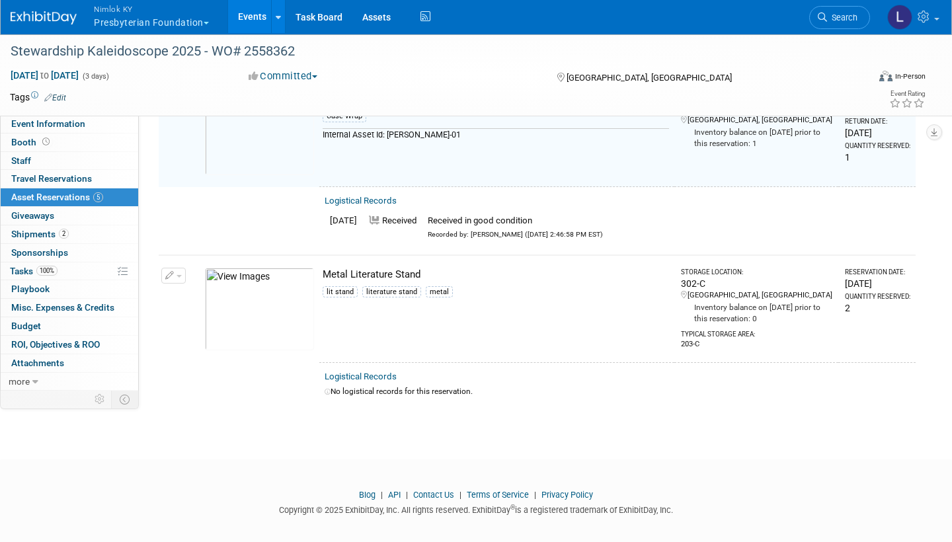
click at [385, 371] on link "Logistical Records" at bounding box center [361, 376] width 72 height 10
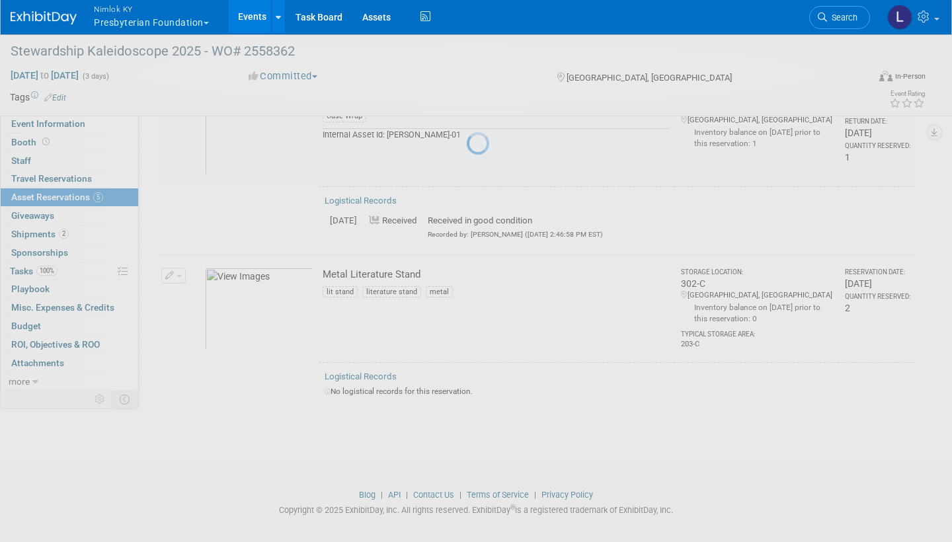
select select "8"
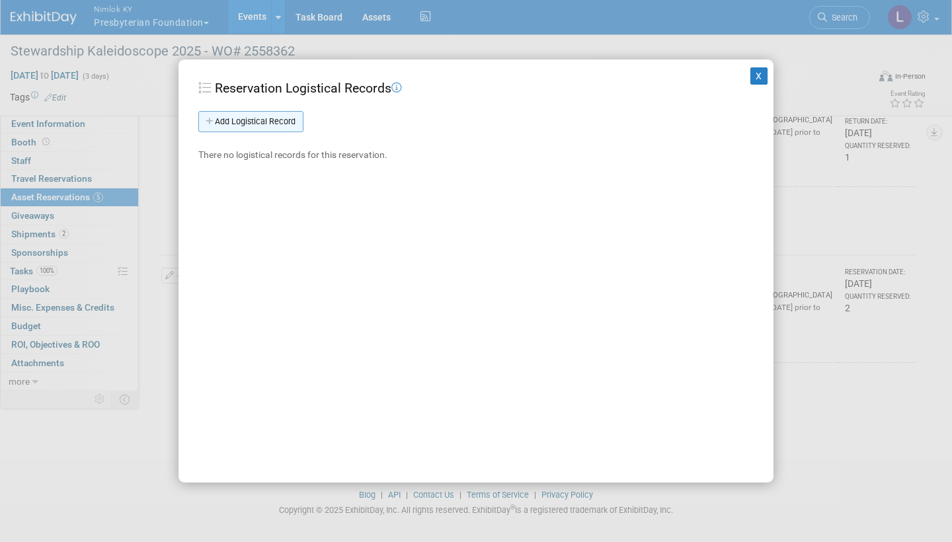
click at [291, 121] on link "Add Logistical Record" at bounding box center [250, 121] width 105 height 21
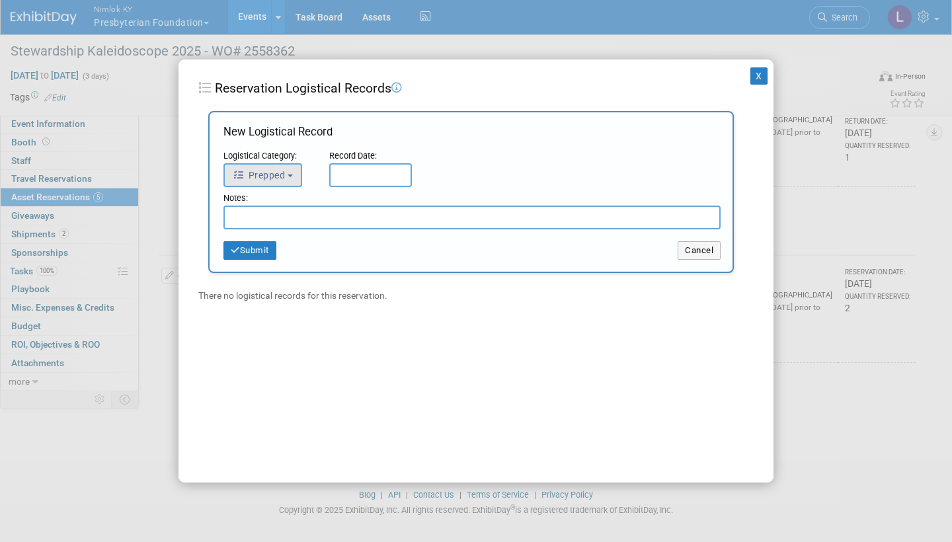
click at [297, 169] on button "Prepped" at bounding box center [262, 175] width 79 height 24
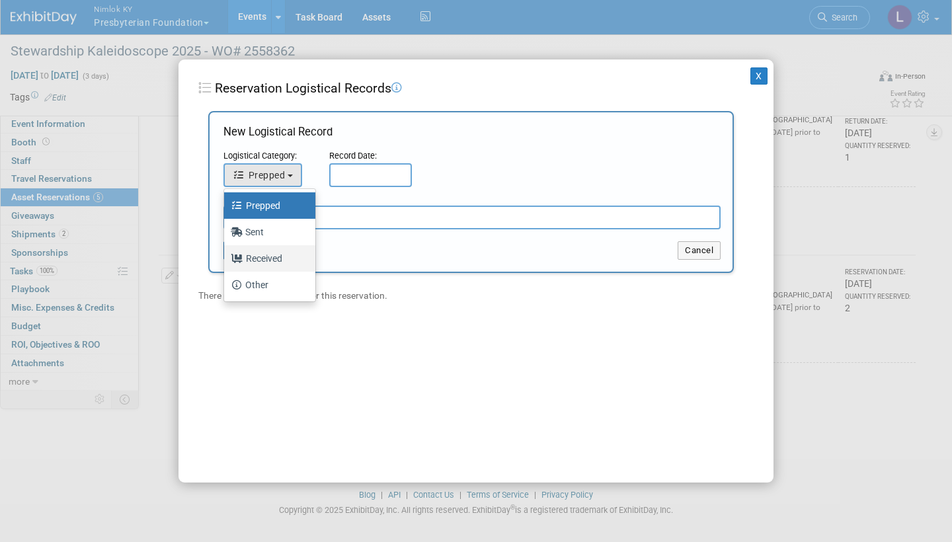
click at [280, 255] on label "Received" at bounding box center [266, 258] width 71 height 21
click at [226, 255] on input "Received" at bounding box center [221, 256] width 9 height 9
select select "3"
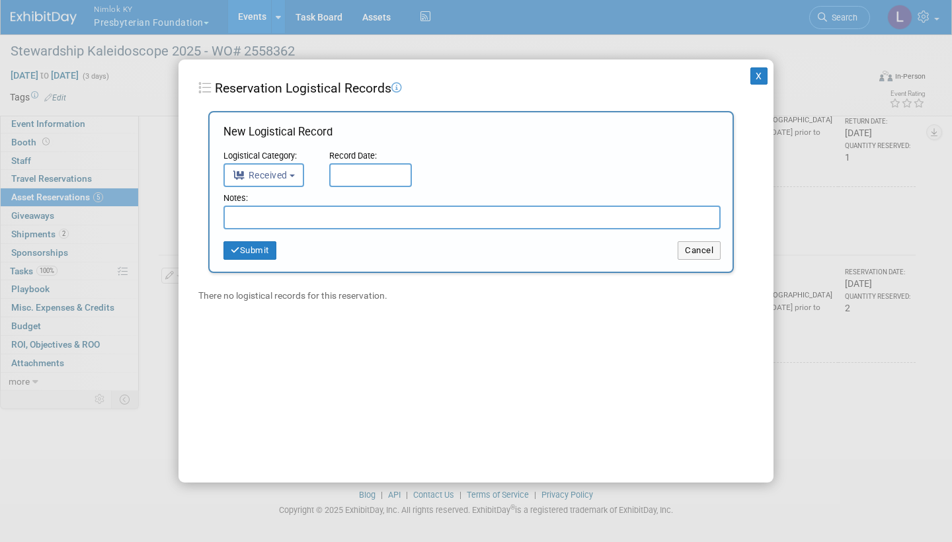
click at [356, 171] on input "text" at bounding box center [370, 175] width 83 height 24
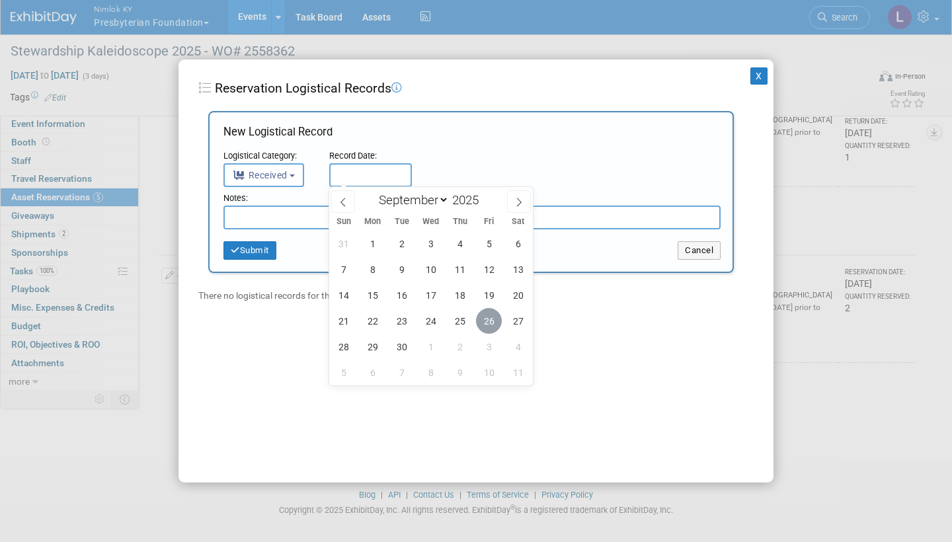
click at [490, 320] on span "26" at bounding box center [489, 321] width 26 height 26
type input "Sep 26, 2025"
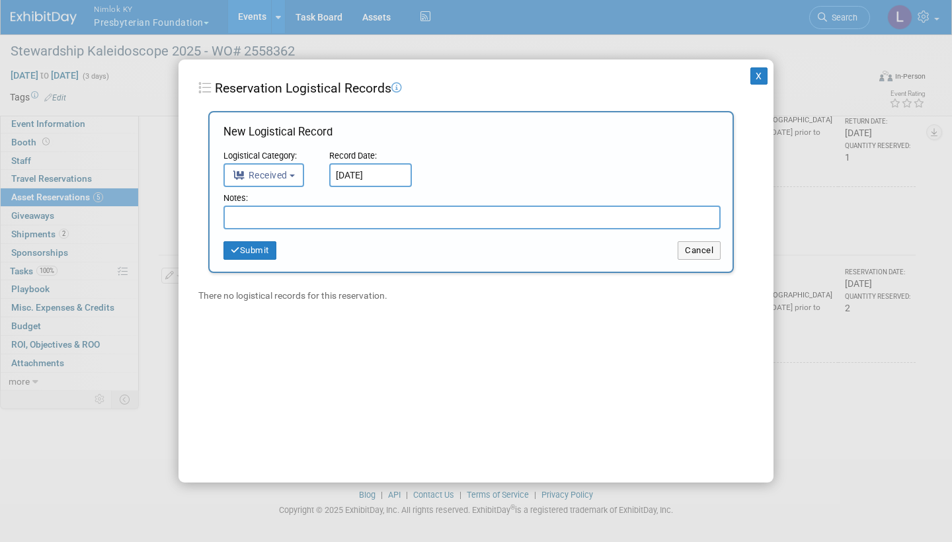
click at [295, 208] on input "text" at bounding box center [471, 218] width 497 height 24
type input "(1) Literature stand is bent"
click at [271, 249] on button "Submit" at bounding box center [249, 250] width 53 height 19
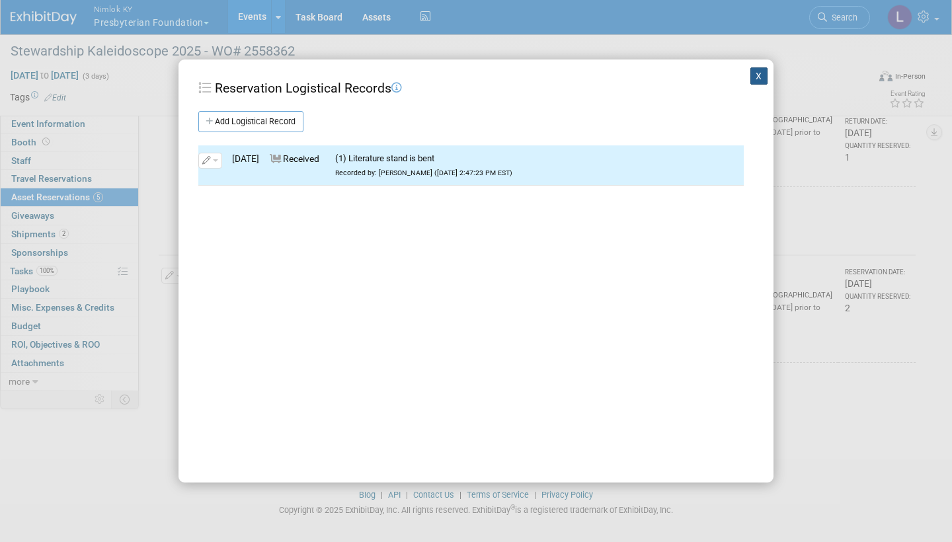
click at [756, 73] on button "X" at bounding box center [758, 75] width 17 height 17
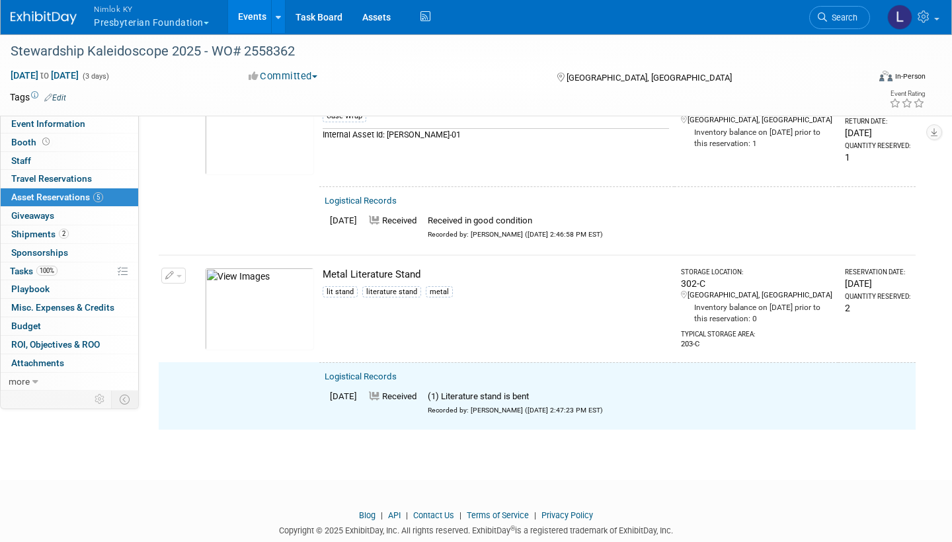
click at [174, 268] on button "button" at bounding box center [173, 276] width 24 height 16
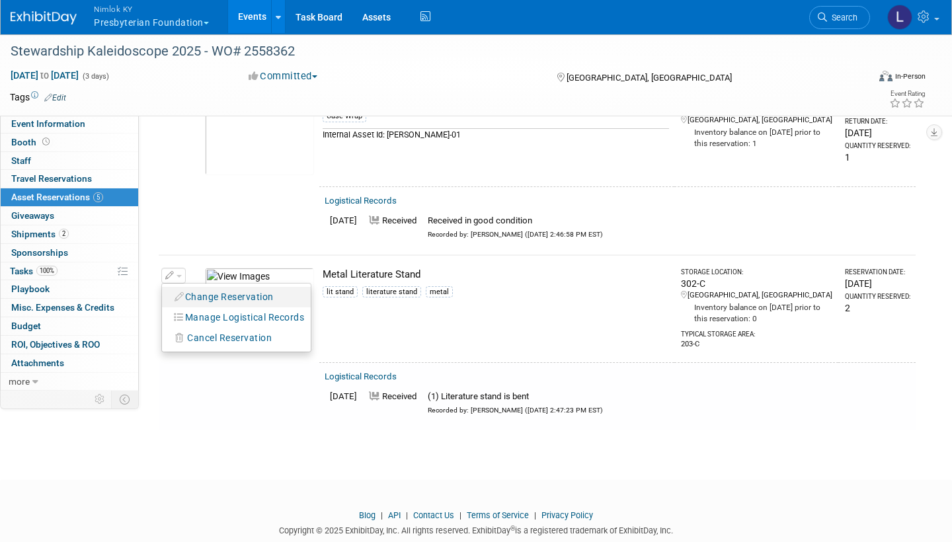
click at [247, 288] on button "Change Reservation" at bounding box center [225, 297] width 112 height 18
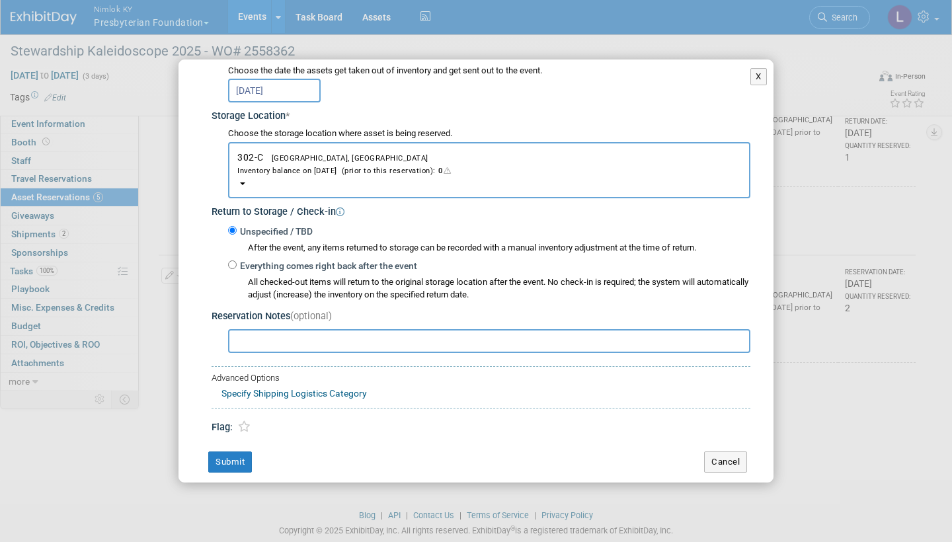
scroll to position [180, 0]
click at [231, 258] on div "Everything comes right back after the event All checked-out items will return t…" at bounding box center [489, 279] width 522 height 43
click at [233, 261] on input "Everything comes right back after the event" at bounding box center [232, 265] width 9 height 9
radio input "true"
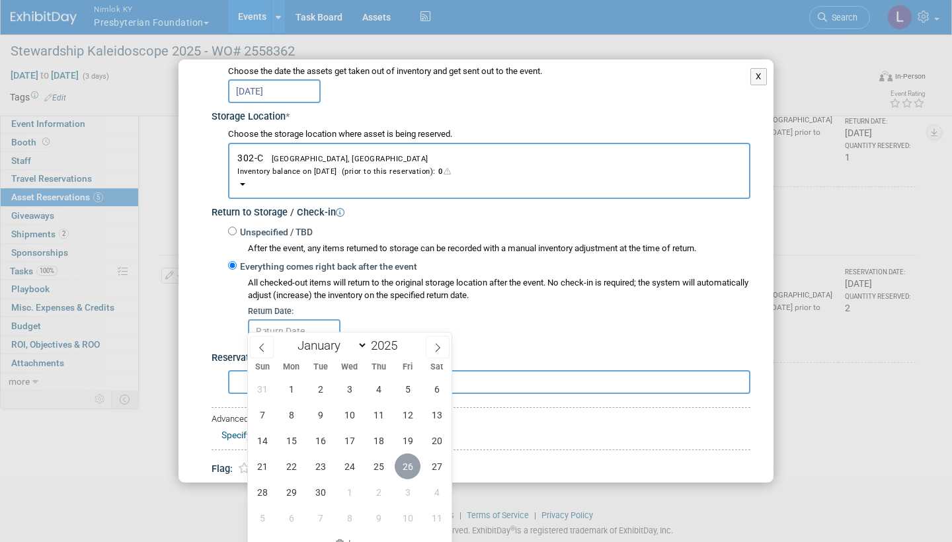
click at [410, 463] on span "26" at bounding box center [408, 466] width 26 height 26
type input "Sep 26, 2025"
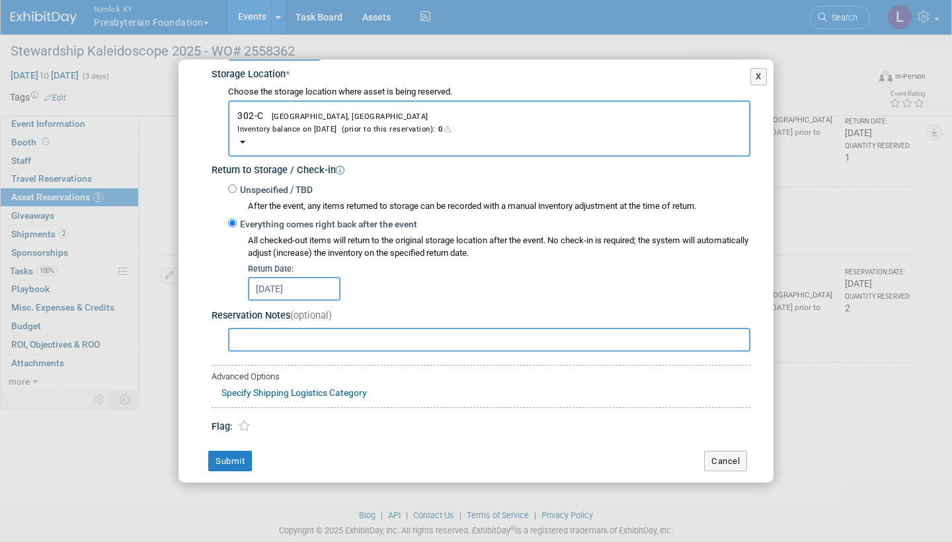
scroll to position [220, 0]
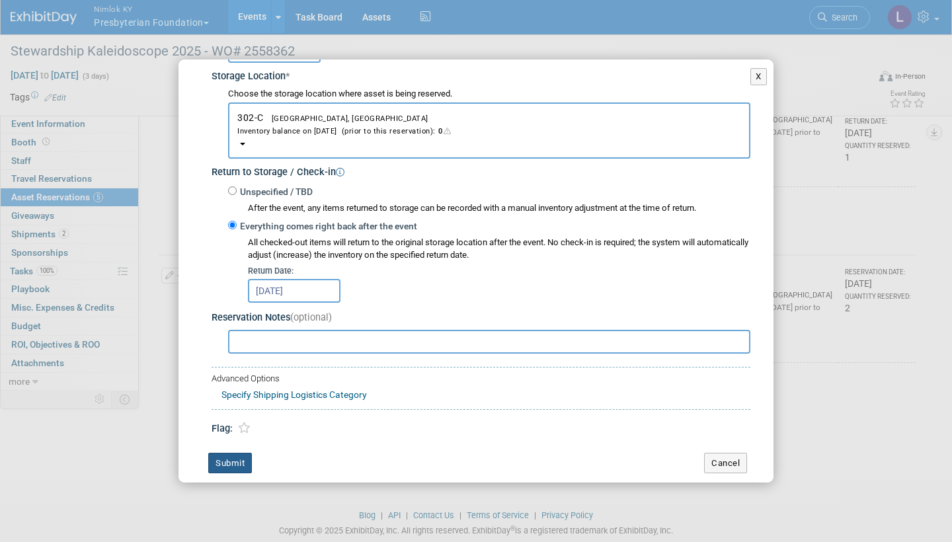
click at [245, 453] on button "Submit" at bounding box center [230, 463] width 44 height 21
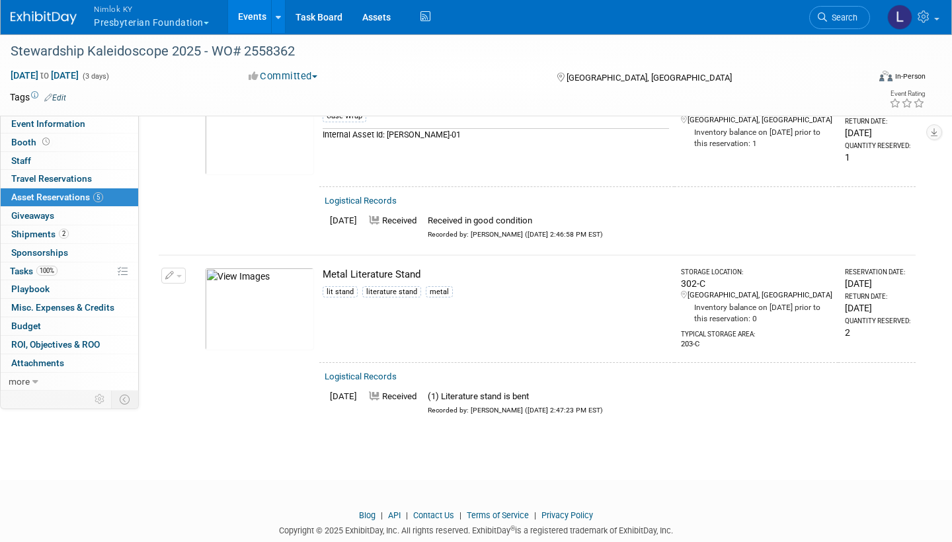
drag, startPoint x: 245, startPoint y: 447, endPoint x: 209, endPoint y: 422, distance: 44.2
click at [174, 270] on button "button" at bounding box center [173, 276] width 24 height 16
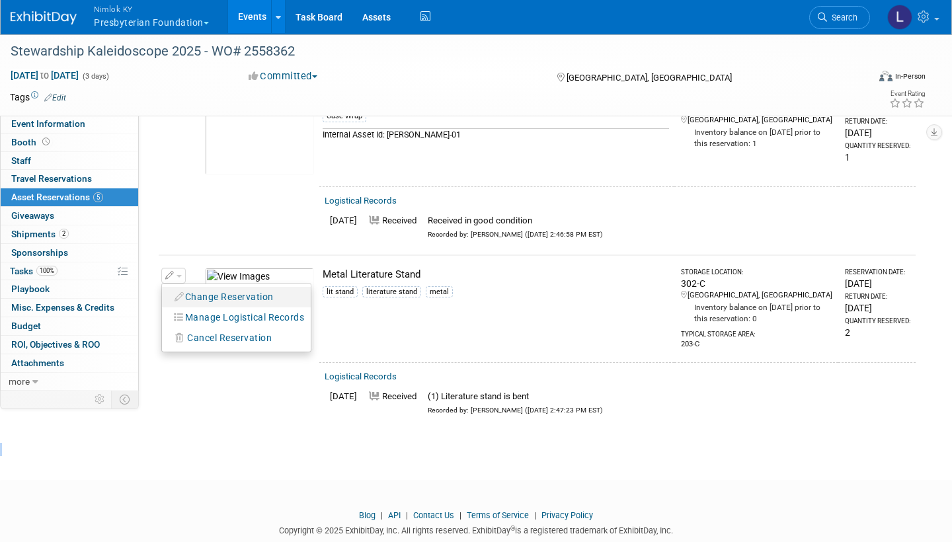
click at [235, 288] on button "Change Reservation" at bounding box center [225, 297] width 112 height 18
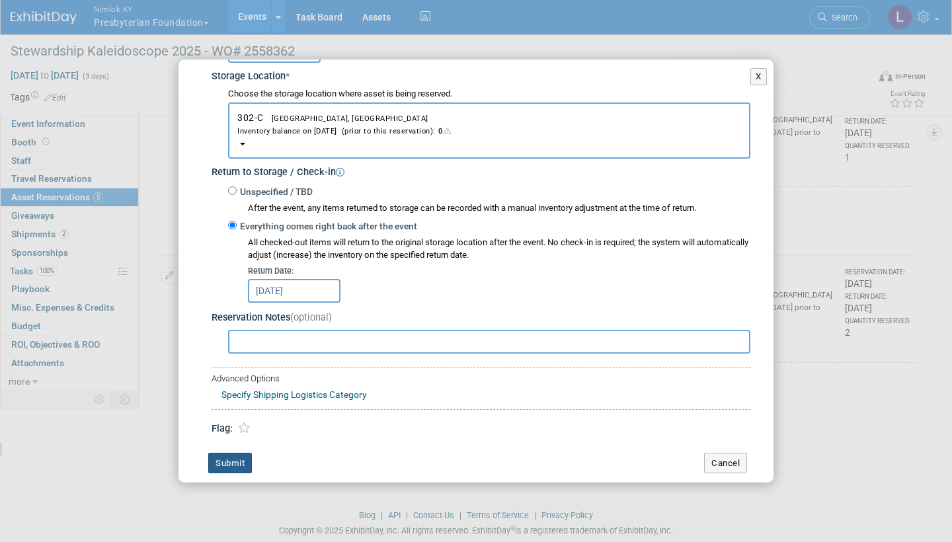
click at [233, 453] on button "Submit" at bounding box center [230, 463] width 44 height 21
